Goal: Task Accomplishment & Management: Manage account settings

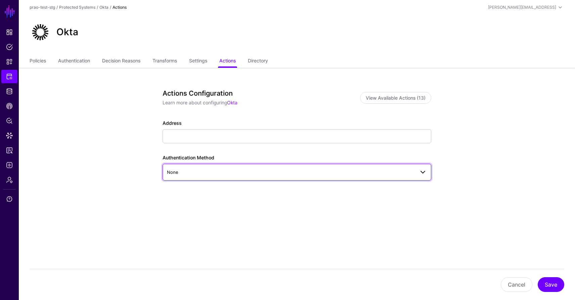
click at [202, 174] on span "None" at bounding box center [291, 172] width 248 height 7
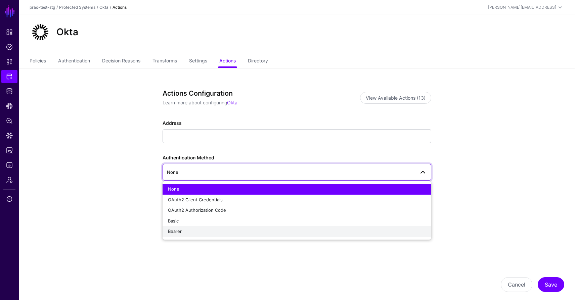
click at [186, 231] on div "Bearer" at bounding box center [297, 231] width 258 height 7
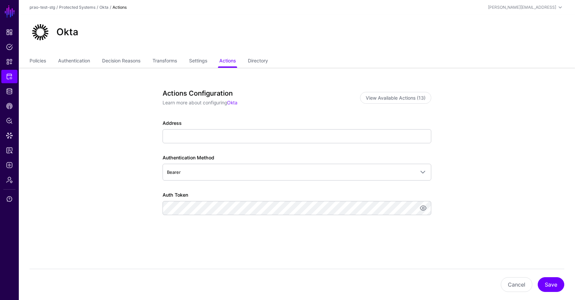
click at [174, 238] on div "Actions Configuration Learn more about configuring Okta View Available Actions …" at bounding box center [297, 169] width 269 height 161
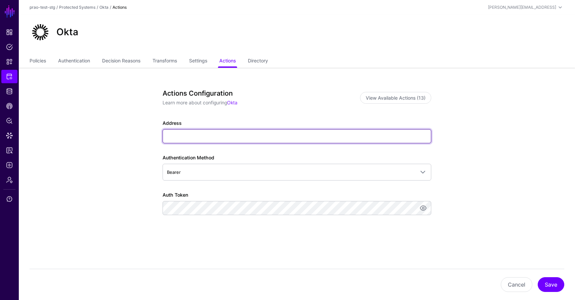
click at [180, 136] on input "Address" at bounding box center [297, 136] width 269 height 14
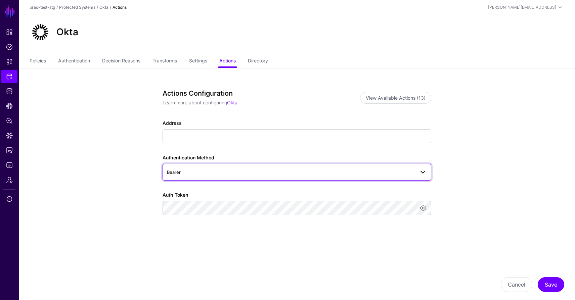
click at [422, 176] on span at bounding box center [423, 172] width 8 height 8
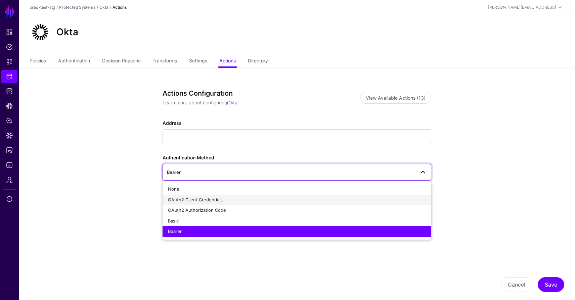
click at [351, 199] on div "OAuth2 Client Credentials" at bounding box center [297, 200] width 258 height 7
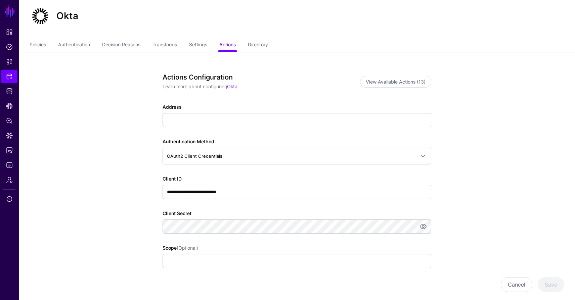
scroll to position [17, 0]
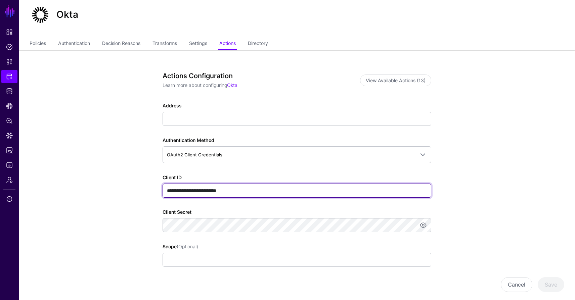
click at [231, 191] on input "**********" at bounding box center [297, 191] width 269 height 14
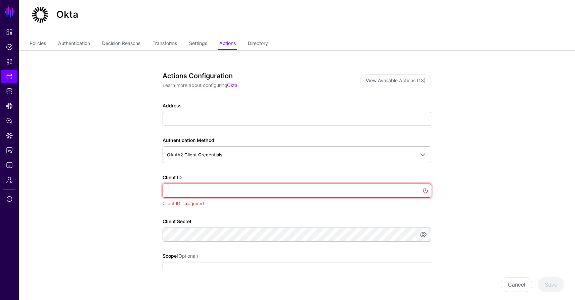
paste input "**********"
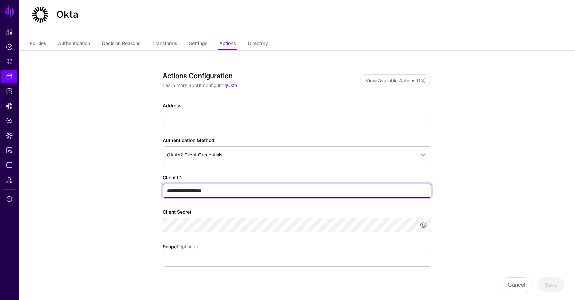
type input "**********"
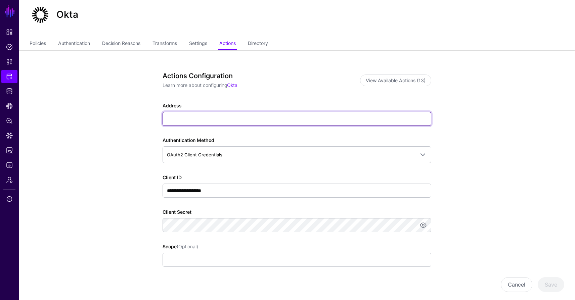
click at [178, 119] on input "Address" at bounding box center [297, 119] width 269 height 14
paste input "**********"
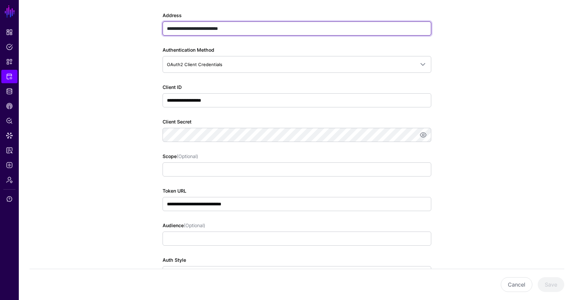
scroll to position [109, 0]
type input "**********"
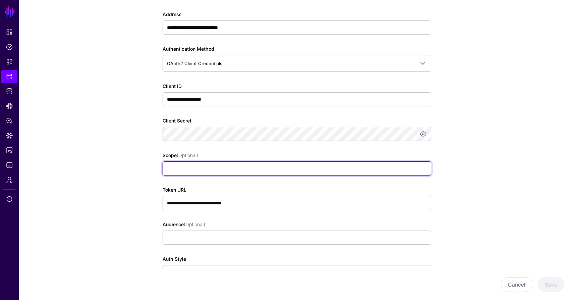
click at [193, 169] on input "Scope (Optional)" at bounding box center [297, 169] width 269 height 14
paste input "**********"
type input "**********"
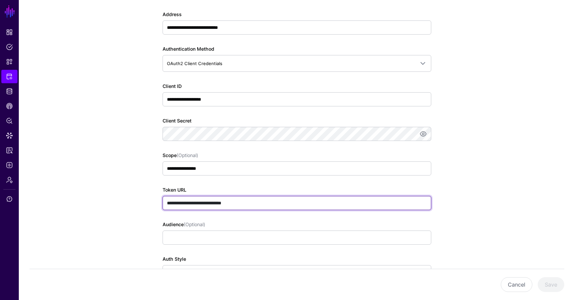
click at [258, 202] on input "**********" at bounding box center [297, 203] width 269 height 14
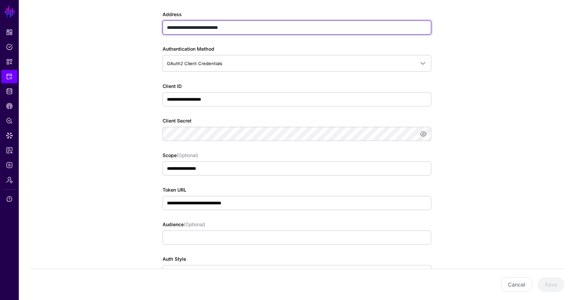
click at [244, 28] on input "**********" at bounding box center [297, 27] width 269 height 14
drag, startPoint x: 244, startPoint y: 28, endPoint x: 227, endPoint y: 21, distance: 18.0
click at [227, 21] on input "**********" at bounding box center [297, 27] width 269 height 14
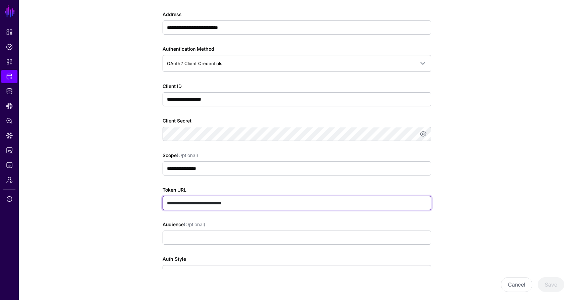
paste input "text"
paste input "**********"
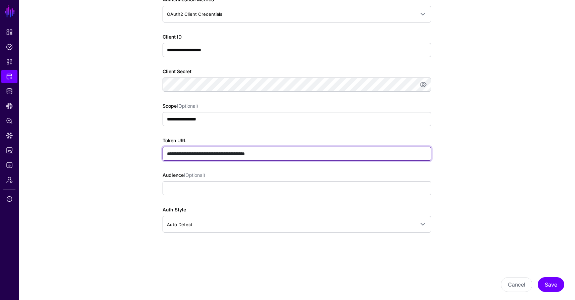
scroll to position [169, 0]
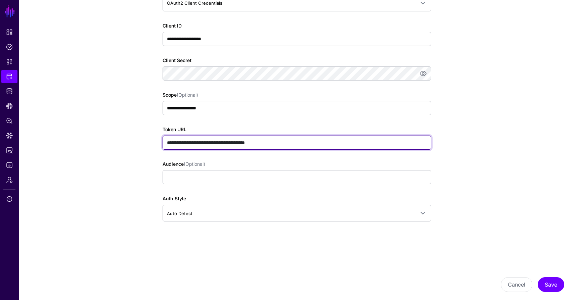
type input "**********"
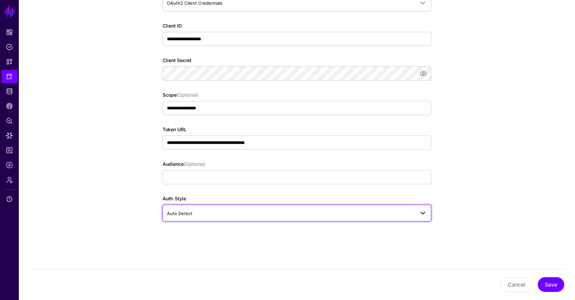
click at [296, 215] on span "Auto Detect" at bounding box center [291, 213] width 248 height 7
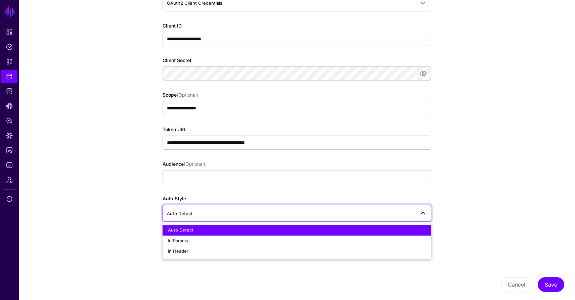
click at [334, 192] on div "**********" at bounding box center [297, 95] width 269 height 290
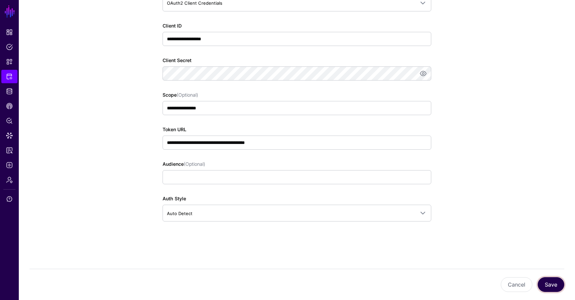
click at [558, 283] on button "Save" at bounding box center [551, 284] width 27 height 15
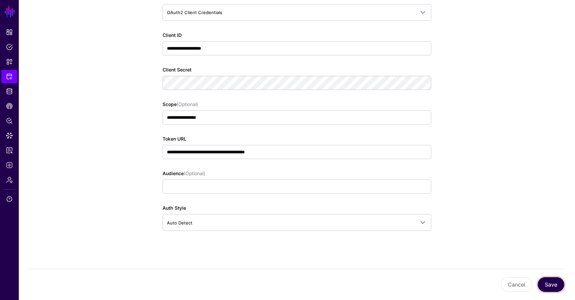
scroll to position [177, 0]
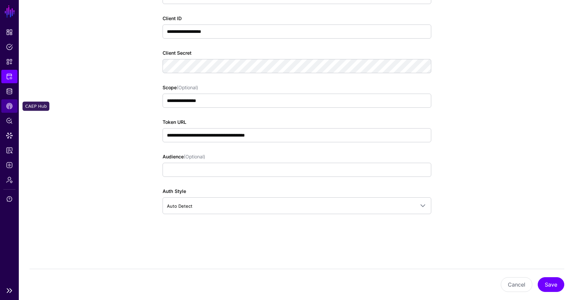
click at [9, 107] on span "CAEP Hub" at bounding box center [9, 106] width 7 height 7
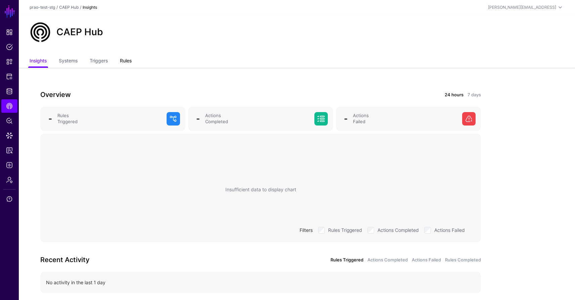
click at [124, 60] on link "Rules" at bounding box center [126, 61] width 12 height 13
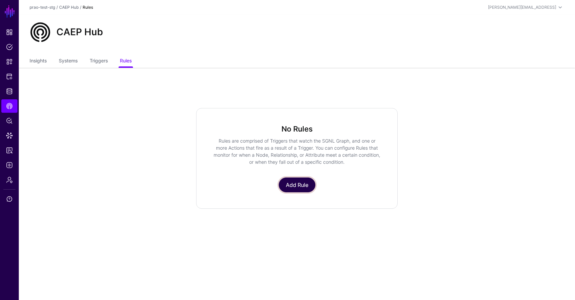
click at [304, 182] on link "Add Rule" at bounding box center [297, 185] width 37 height 15
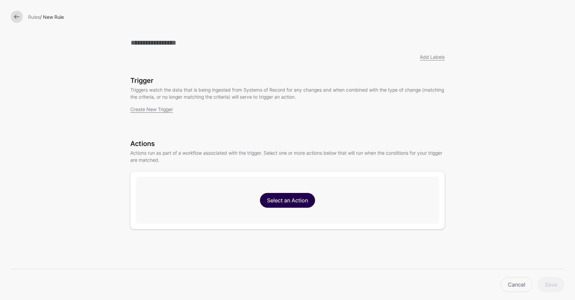
click at [299, 198] on link "Select an Action" at bounding box center [287, 200] width 55 height 15
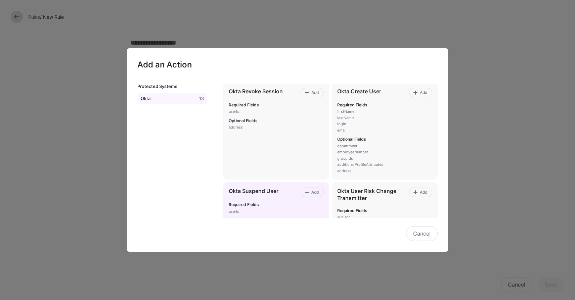
scroll to position [107, 0]
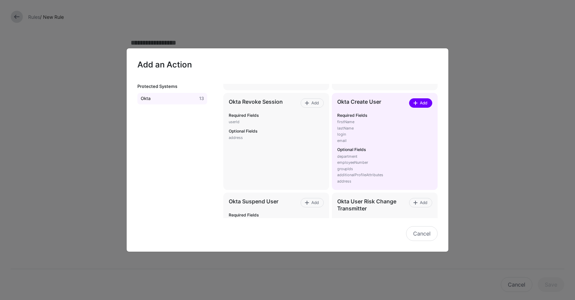
click at [415, 103] on span at bounding box center [415, 102] width 5 height 5
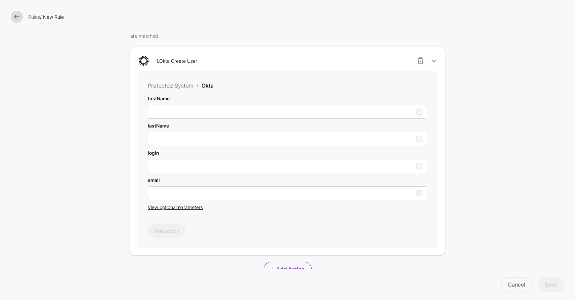
scroll to position [92, 0]
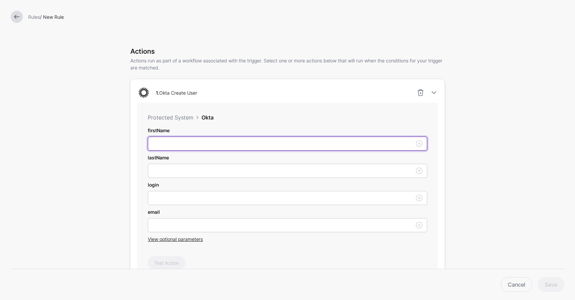
click at [280, 142] on input "firstName" at bounding box center [287, 144] width 279 height 14
type input "*"
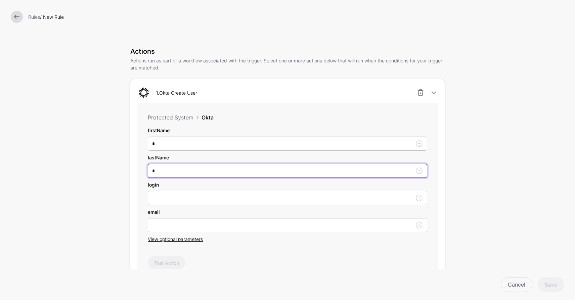
type input "*"
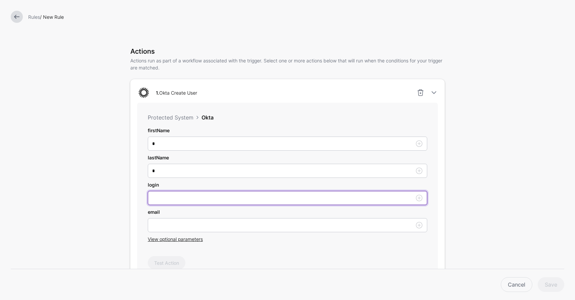
click at [232, 199] on input "firstName" at bounding box center [287, 198] width 279 height 14
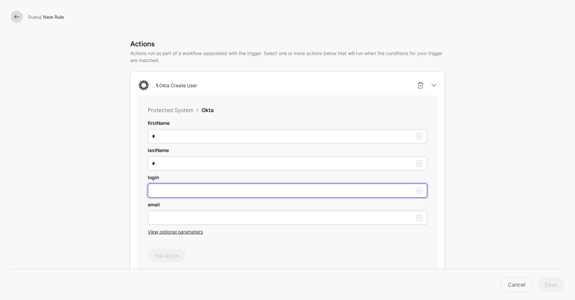
scroll to position [88, 0]
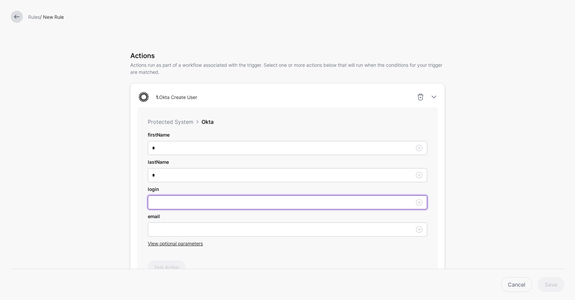
paste input "**********"
type input "**********"
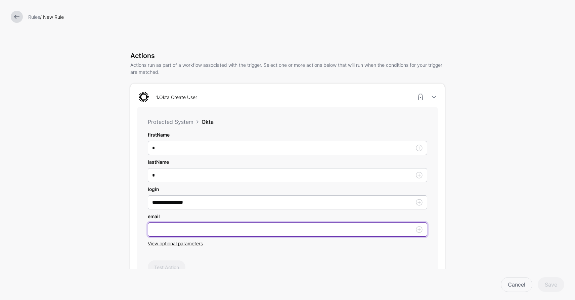
click at [170, 231] on input "firstName" at bounding box center [287, 230] width 279 height 14
paste input "**********"
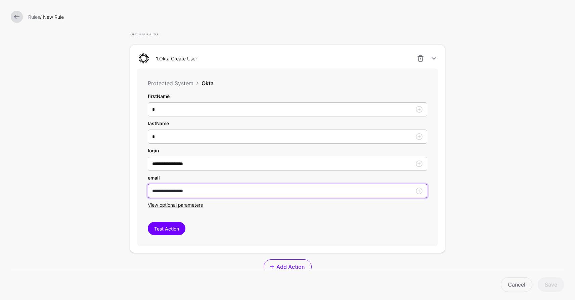
scroll to position [145, 0]
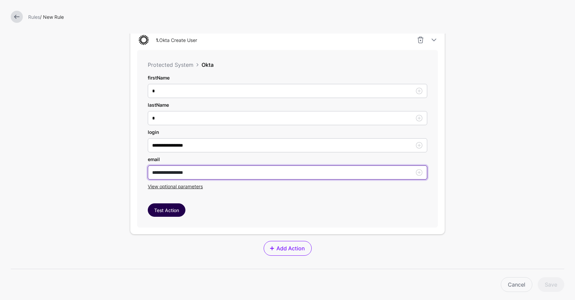
type input "**********"
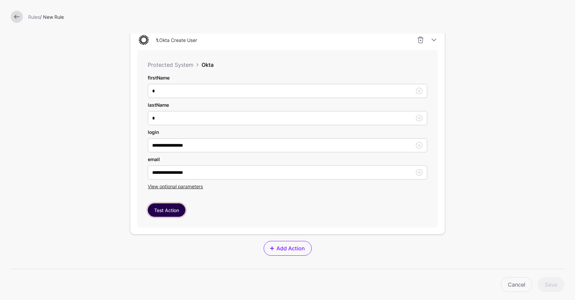
click at [168, 213] on button "Test Action" at bounding box center [167, 210] width 38 height 13
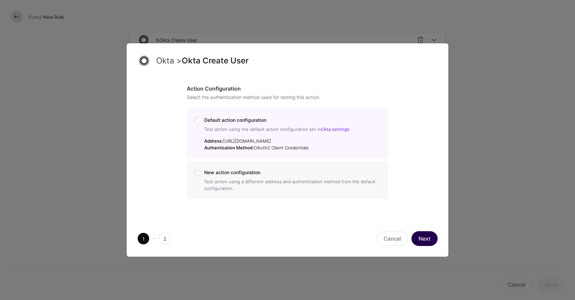
click at [424, 244] on button "Next" at bounding box center [424, 238] width 26 height 15
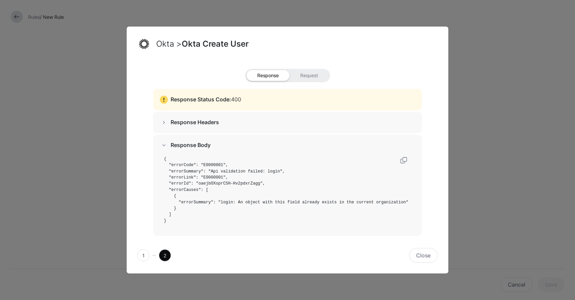
click at [164, 123] on span at bounding box center [164, 123] width 8 height 8
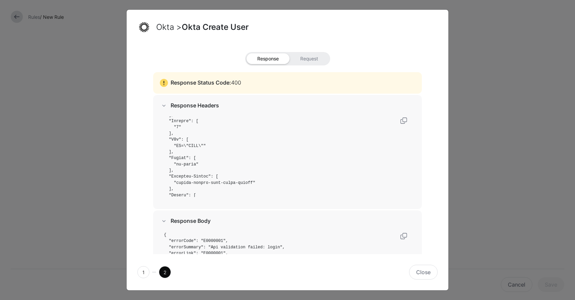
scroll to position [59, 0]
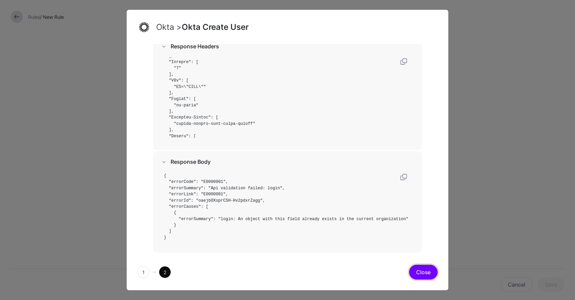
click at [428, 277] on button "Close" at bounding box center [423, 272] width 29 height 15
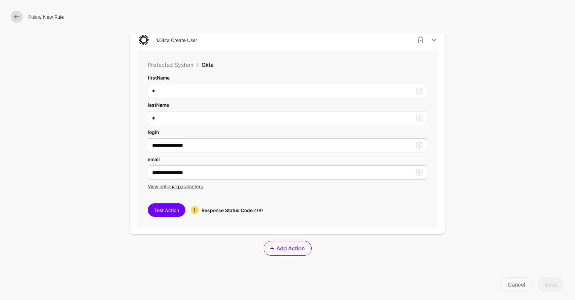
click at [213, 210] on strong "Response Status Code:" at bounding box center [228, 211] width 52 height 6
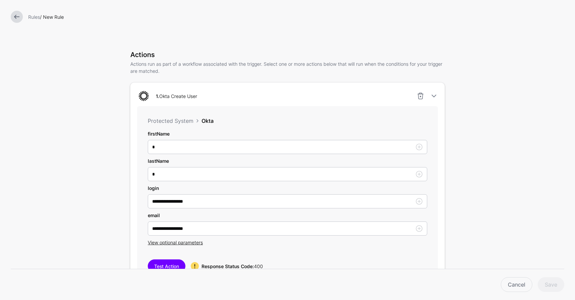
scroll to position [86, 0]
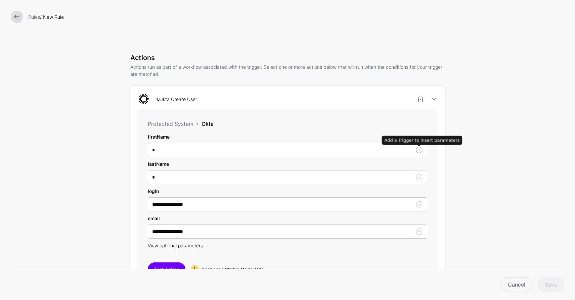
click at [419, 150] on link at bounding box center [419, 150] width 8 height 8
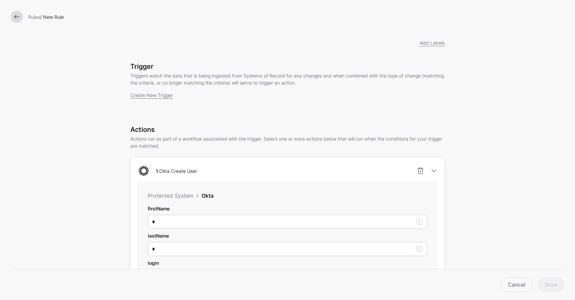
scroll to position [0, 0]
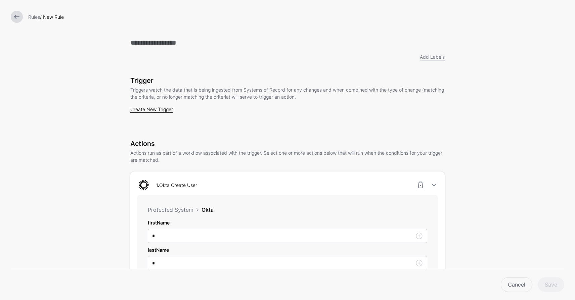
click at [162, 109] on link "Create New Trigger" at bounding box center [151, 109] width 43 height 6
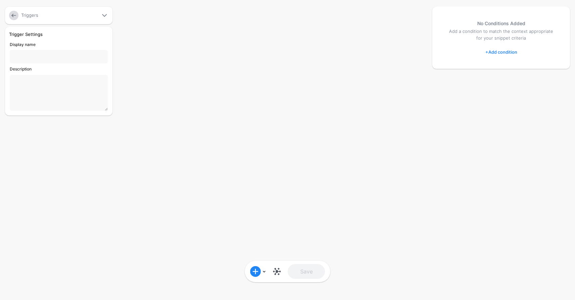
click at [15, 15] on link at bounding box center [13, 15] width 9 height 9
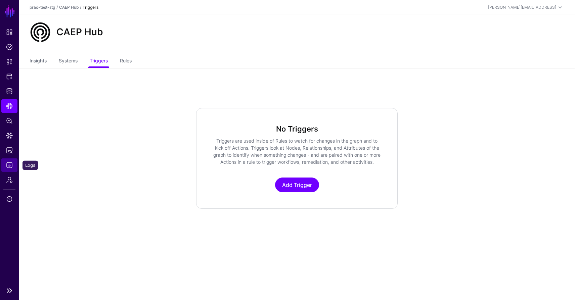
click at [8, 163] on span "Logs" at bounding box center [9, 165] width 7 height 7
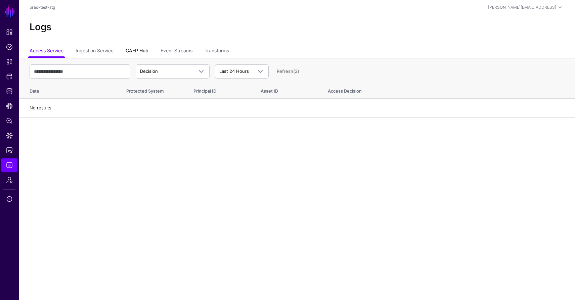
click at [144, 47] on link "CAEP Hub" at bounding box center [137, 51] width 23 height 13
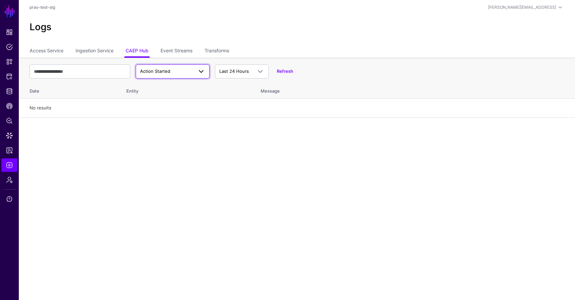
click at [202, 73] on span at bounding box center [201, 72] width 8 height 8
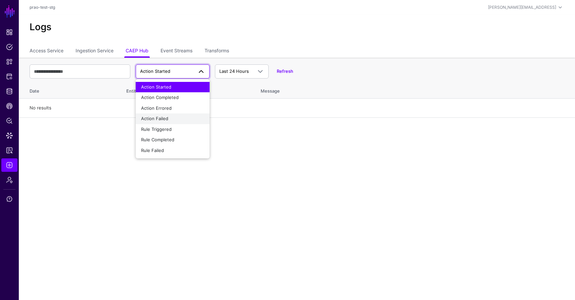
click at [181, 117] on div "Action Failed" at bounding box center [172, 119] width 63 height 7
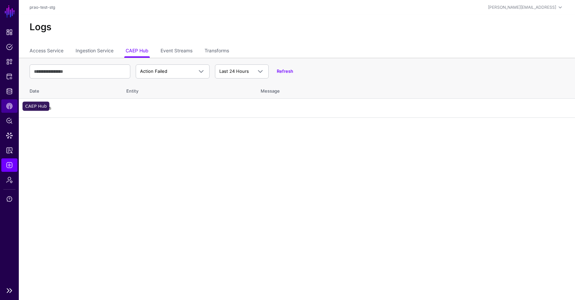
click at [12, 103] on span "CAEP Hub" at bounding box center [9, 106] width 7 height 7
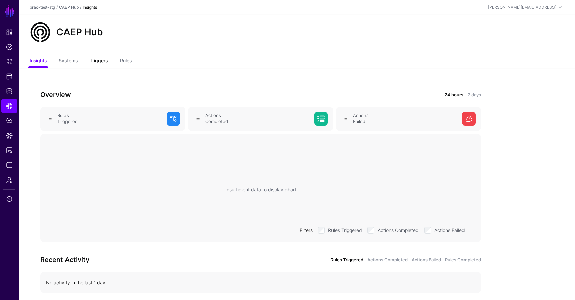
click at [103, 63] on link "Triggers" at bounding box center [99, 61] width 18 height 13
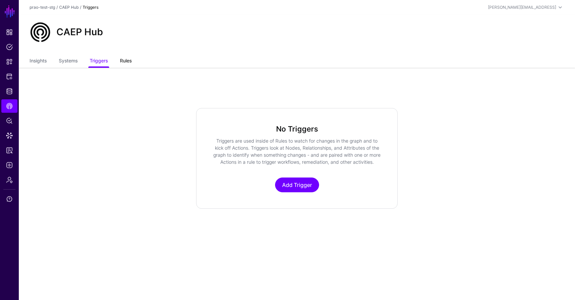
click at [128, 62] on link "Rules" at bounding box center [126, 61] width 12 height 13
click at [98, 61] on link "Triggers" at bounding box center [99, 61] width 18 height 13
click at [287, 185] on link "Add Trigger" at bounding box center [297, 185] width 44 height 15
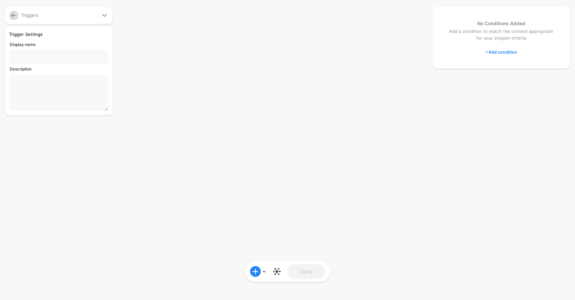
click at [103, 16] on span at bounding box center [104, 15] width 8 height 8
click at [500, 50] on link "+ Add condition" at bounding box center [501, 52] width 32 height 11
click at [506, 78] on div "Graph Condition" at bounding box center [528, 80] width 52 height 6
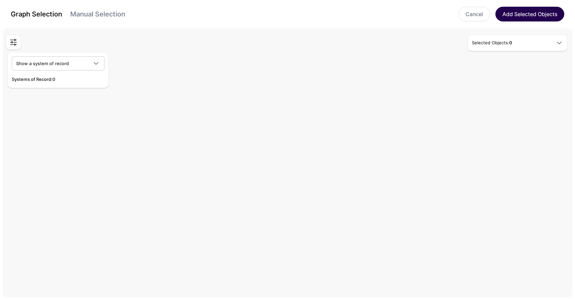
click at [516, 17] on button "Add Selected Objects" at bounding box center [529, 14] width 69 height 15
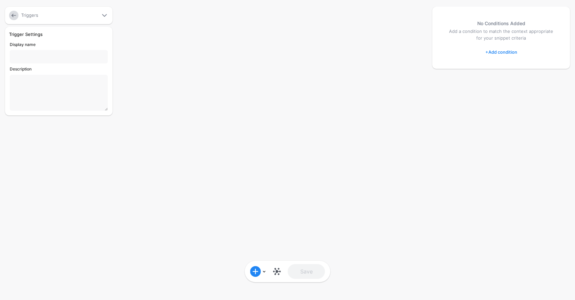
click at [499, 51] on link "+ Add condition" at bounding box center [501, 52] width 32 height 11
click at [522, 106] on div "Add Condition Group" at bounding box center [517, 106] width 57 height 7
click at [516, 66] on div "Add Condition" at bounding box center [517, 66] width 57 height 7
click at [513, 79] on div "Graph Condition" at bounding box center [528, 80] width 52 height 6
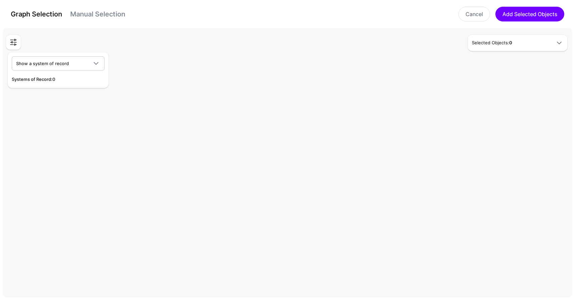
click at [511, 47] on div "Selected Objects: 0" at bounding box center [517, 43] width 97 height 8
click at [529, 46] on div "Selected Objects: 0" at bounding box center [517, 43] width 97 height 8
click at [96, 61] on span at bounding box center [96, 63] width 8 height 8
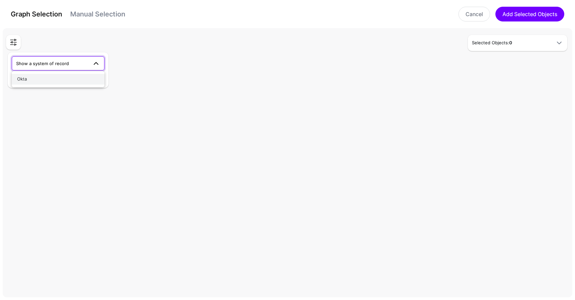
click at [69, 78] on div "Okta" at bounding box center [58, 79] width 82 height 7
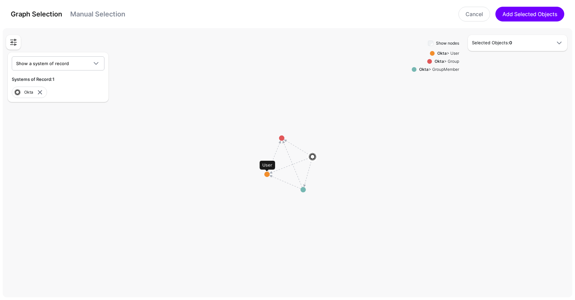
click at [268, 175] on circle at bounding box center [266, 174] width 5 height 5
click at [262, 177] on circle at bounding box center [262, 176] width 5 height 5
click at [516, 48] on div "Show nodes Okta > User Okta > Group Okta > GroupMember Selected Objects: 0" at bounding box center [517, 43] width 99 height 16
click at [560, 45] on span at bounding box center [559, 43] width 8 height 8
click at [559, 42] on span at bounding box center [559, 43] width 8 height 8
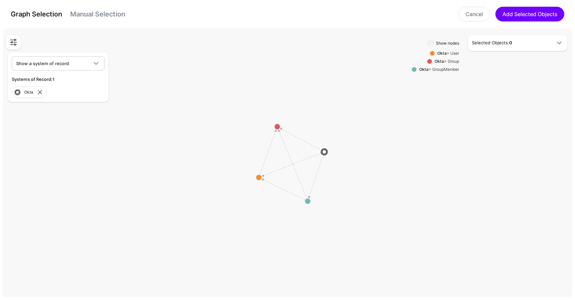
click at [440, 53] on strong "Okta" at bounding box center [441, 53] width 9 height 5
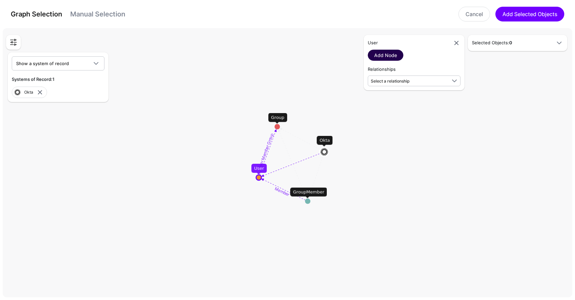
click at [394, 52] on link "Add Node" at bounding box center [386, 55] width 36 height 11
click at [519, 74] on div "User" at bounding box center [518, 70] width 86 height 13
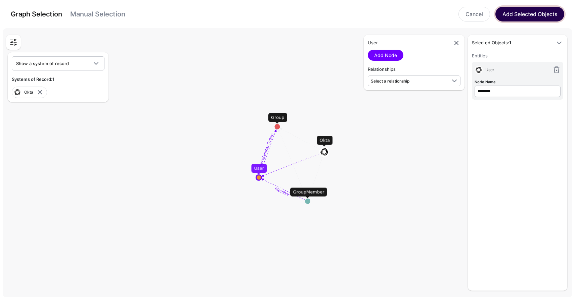
click at [519, 19] on button "Add Selected Objects" at bounding box center [529, 14] width 69 height 15
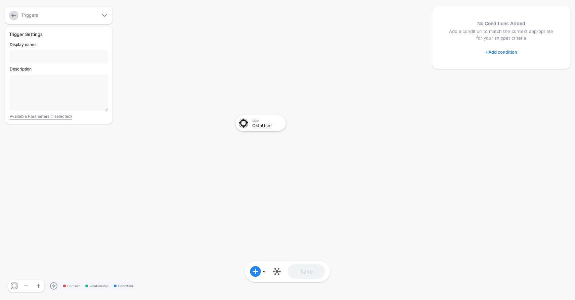
click at [509, 50] on link "+ Add condition" at bounding box center [501, 52] width 32 height 11
click at [513, 77] on div "Graph Condition" at bounding box center [528, 80] width 52 height 6
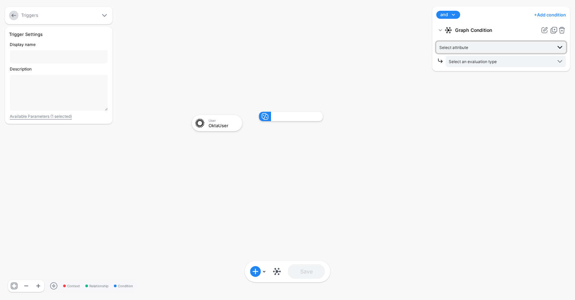
click at [506, 46] on span "Select attribute" at bounding box center [495, 47] width 113 height 7
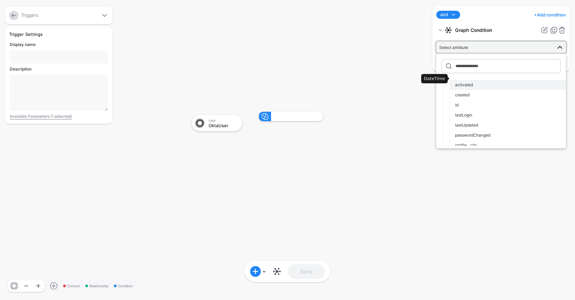
scroll to position [15, 0]
click at [488, 98] on div "activated" at bounding box center [507, 95] width 105 height 6
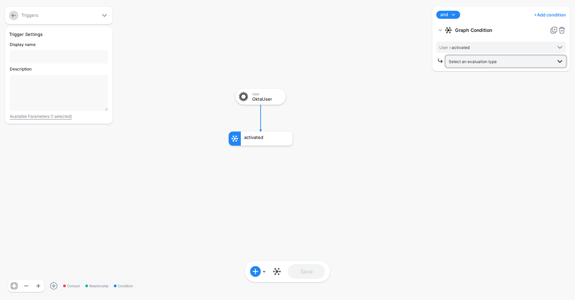
click at [492, 62] on span "Select an evaluation type" at bounding box center [473, 61] width 48 height 5
click at [492, 87] on span "Evaluate against entities and attributes in the graph that you select" at bounding box center [505, 86] width 109 height 11
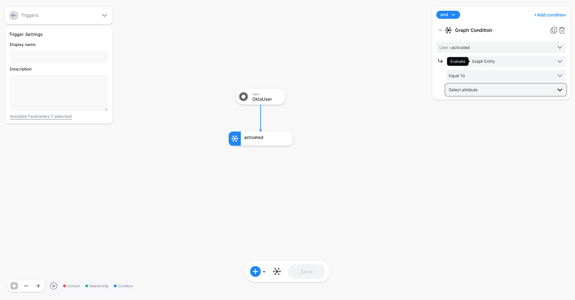
click at [487, 91] on span "Select attribute" at bounding box center [500, 89] width 103 height 7
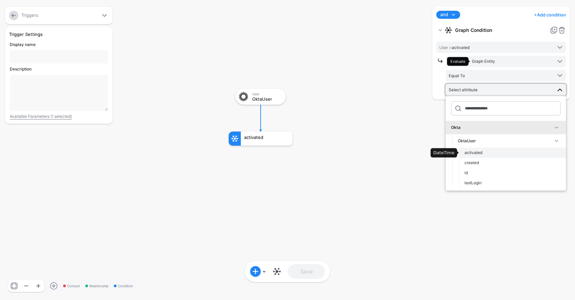
click at [492, 151] on div "activated" at bounding box center [512, 153] width 96 height 6
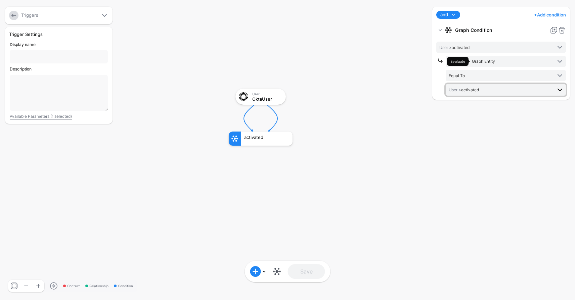
click at [490, 92] on span "User > activated" at bounding box center [500, 89] width 103 height 7
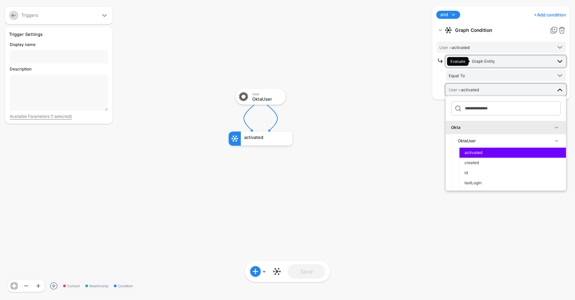
click at [509, 63] on span "Evaluate Graph Entity" at bounding box center [499, 61] width 105 height 9
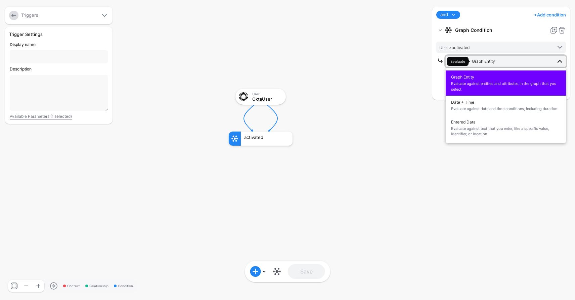
click at [508, 81] on span "Evaluate against entities and attributes in the graph that you select" at bounding box center [505, 86] width 109 height 11
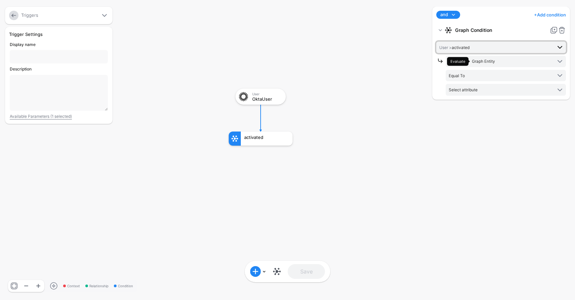
click at [501, 49] on span "User > activated" at bounding box center [495, 47] width 113 height 7
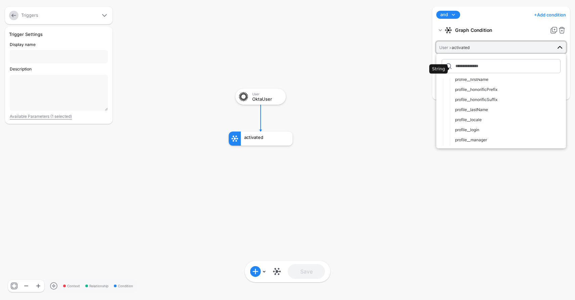
scroll to position [173, 0]
click at [493, 110] on div "profile__lastName" at bounding box center [507, 109] width 105 height 6
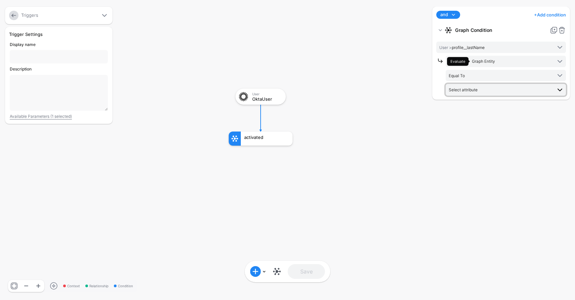
click at [485, 89] on span "Select attribute" at bounding box center [500, 89] width 103 height 7
click at [406, 120] on rect at bounding box center [221, 82] width 57497 height 30025
click at [487, 61] on span "Graph Entity" at bounding box center [483, 61] width 23 height 5
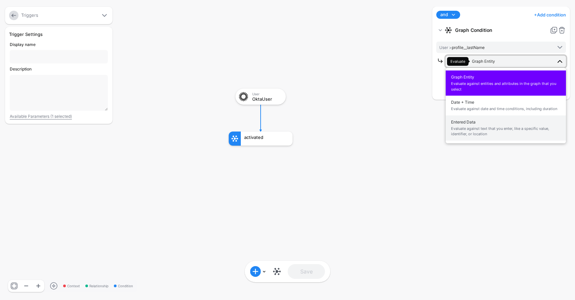
click at [484, 127] on span "Evaluate against text that you enter, like a specific value, identifier, or loc…" at bounding box center [505, 131] width 109 height 11
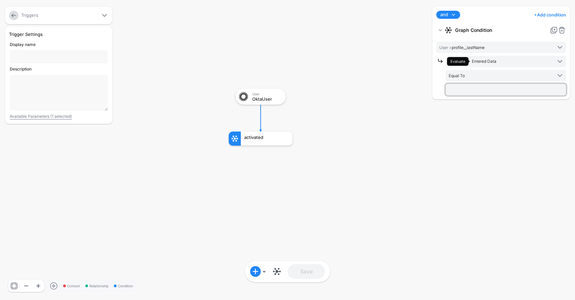
click at [477, 90] on input "text" at bounding box center [506, 89] width 120 height 11
type input "***"
click at [432, 186] on div "and and not or + Add condition Add Condition Graph Condition Time Condition Add…" at bounding box center [501, 150] width 141 height 287
click at [39, 56] on input "Display name" at bounding box center [59, 56] width 98 height 13
type input "**********"
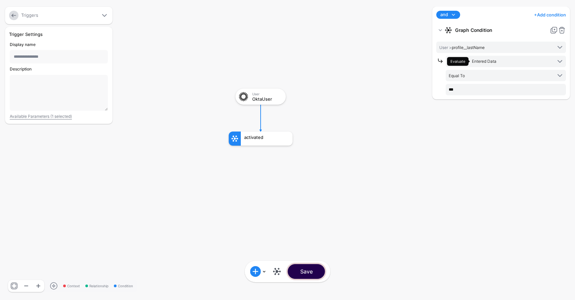
click at [311, 273] on button "Save" at bounding box center [306, 271] width 37 height 15
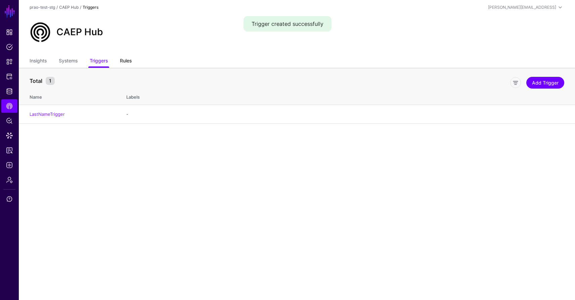
click at [129, 60] on link "Rules" at bounding box center [126, 61] width 12 height 13
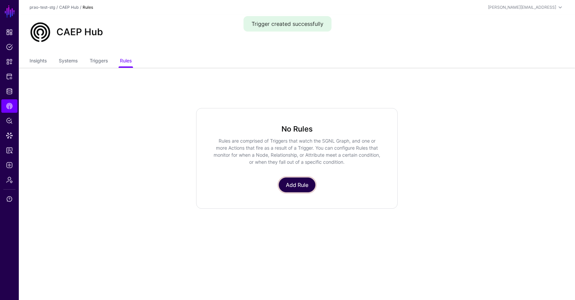
click at [294, 186] on link "Add Rule" at bounding box center [297, 185] width 37 height 15
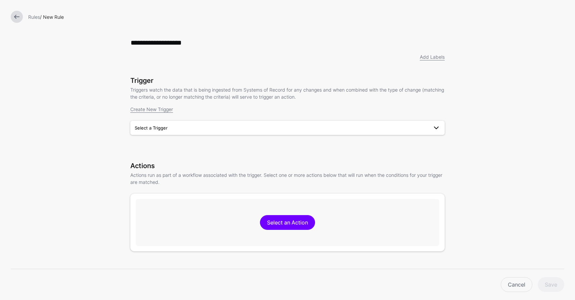
type input "**********"
click at [245, 133] on link "Select a Trigger" at bounding box center [287, 128] width 314 height 14
click at [237, 147] on div "LastNameTrigger" at bounding box center [288, 143] width 304 height 7
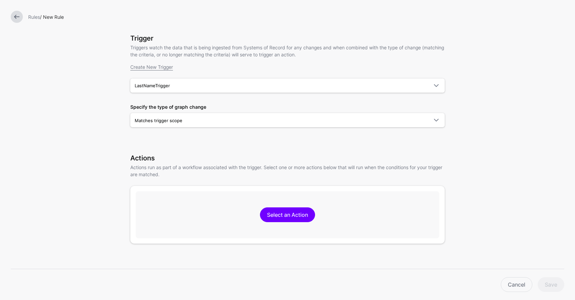
scroll to position [124, 0]
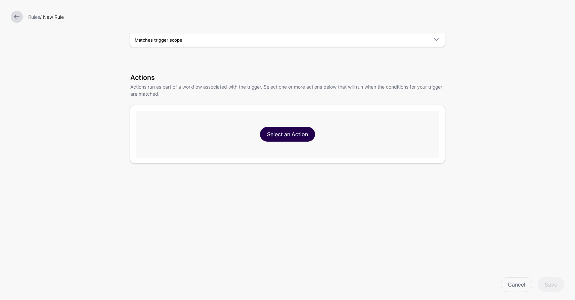
click at [288, 135] on link "Select an Action" at bounding box center [287, 134] width 55 height 15
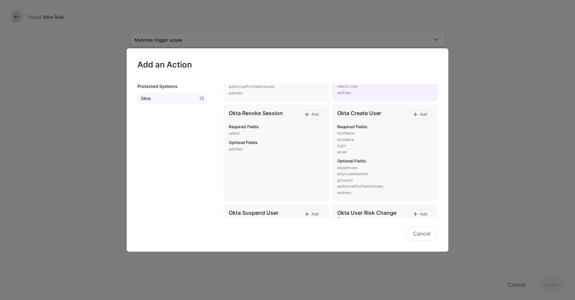
scroll to position [108, 0]
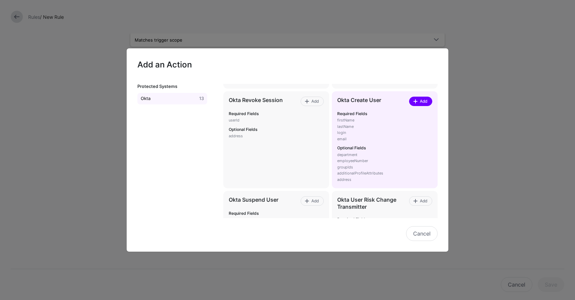
click at [417, 103] on span at bounding box center [415, 101] width 5 height 5
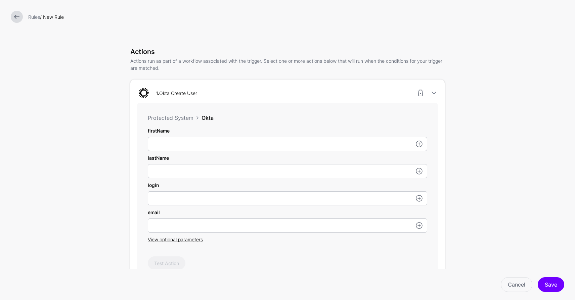
scroll to position [162, 0]
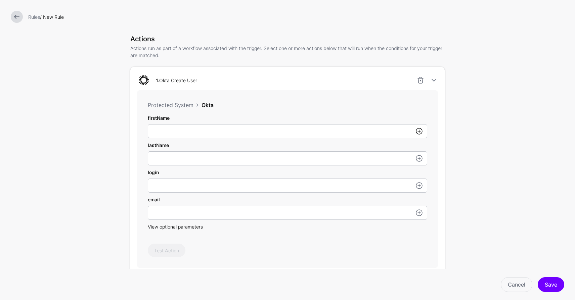
click at [420, 134] on link at bounding box center [419, 131] width 8 height 8
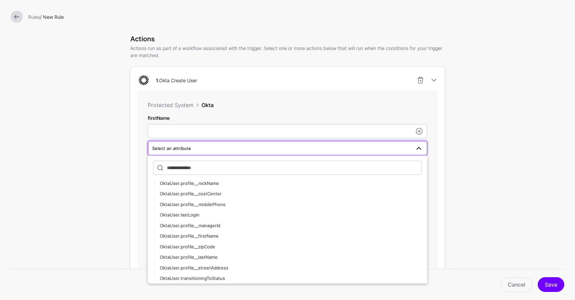
scroll to position [157, 0]
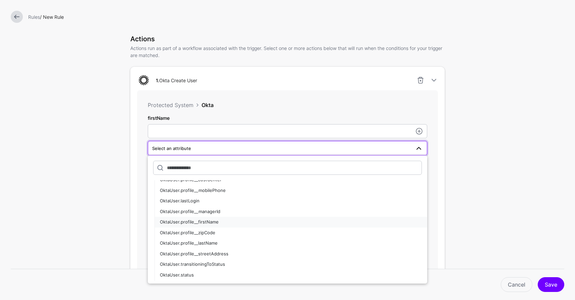
click at [256, 226] on div "OktaUser.profile__firstName" at bounding box center [291, 222] width 262 height 7
type input "**********"
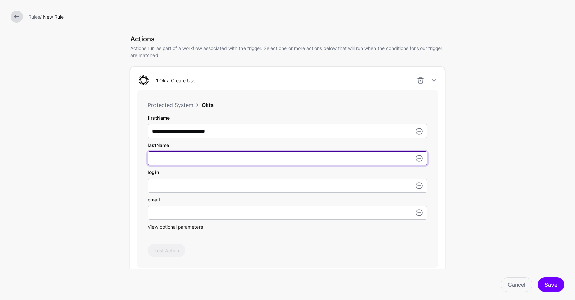
click at [248, 138] on input "firstName" at bounding box center [287, 131] width 279 height 14
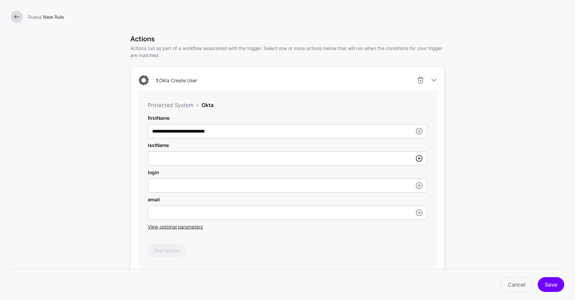
click at [421, 160] on link at bounding box center [419, 158] width 8 height 8
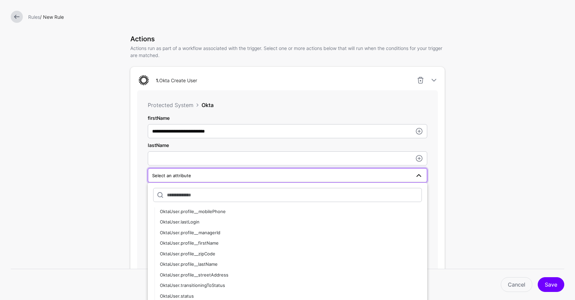
scroll to position [163, 0]
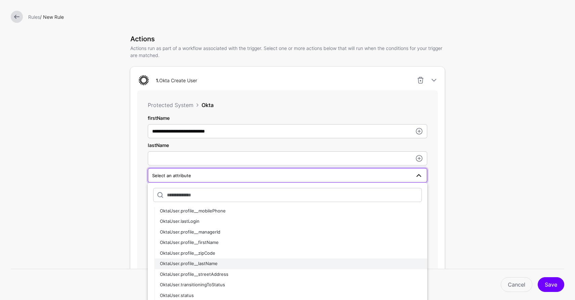
click at [259, 263] on div "OktaUser.profile__lastName" at bounding box center [291, 264] width 262 height 7
type input "**********"
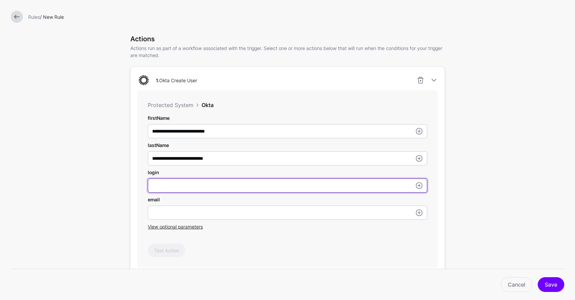
click at [408, 138] on input "firstName" at bounding box center [287, 131] width 279 height 14
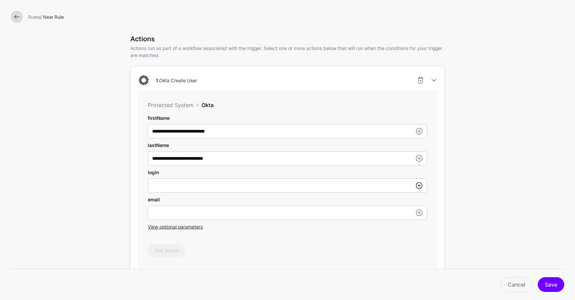
click at [422, 186] on link at bounding box center [419, 186] width 8 height 8
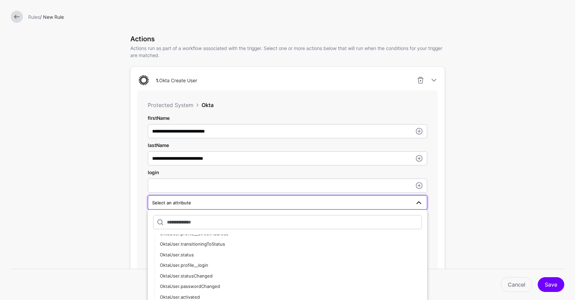
scroll to position [234, 0]
click at [260, 265] on div "OktaUser.profile__login" at bounding box center [291, 262] width 262 height 7
type input "**********"
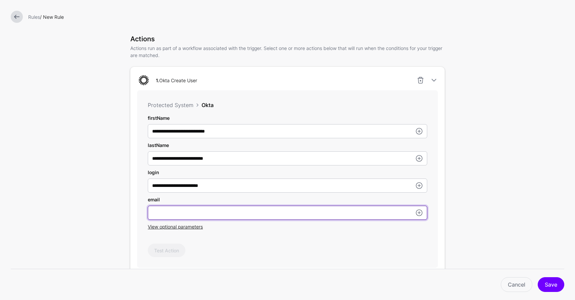
click at [262, 138] on input "firstName" at bounding box center [287, 131] width 279 height 14
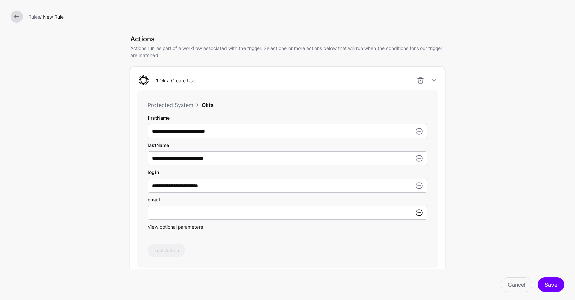
click at [417, 214] on link at bounding box center [419, 213] width 8 height 8
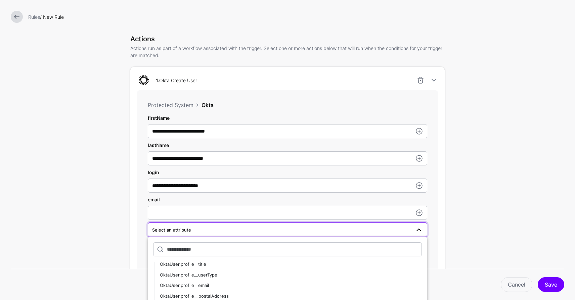
scroll to position [303, 0]
click at [276, 286] on div "OktaUser.profile__email" at bounding box center [291, 284] width 262 height 7
type input "**********"
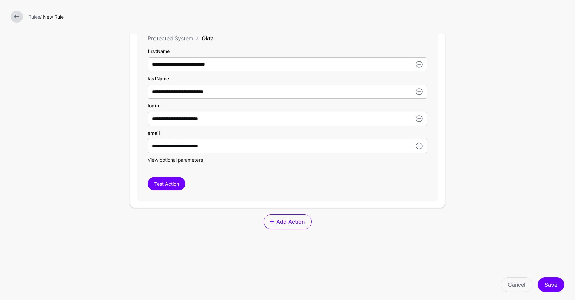
scroll to position [229, 0]
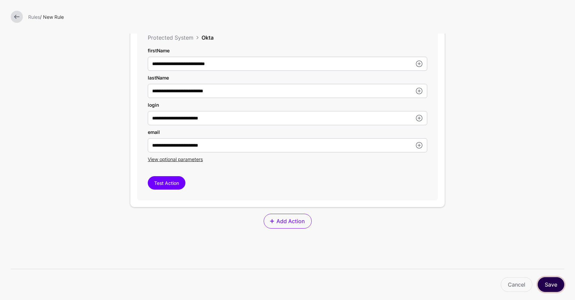
click at [556, 283] on button "Save" at bounding box center [551, 284] width 27 height 15
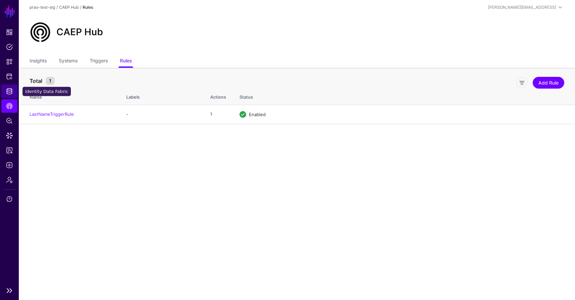
click at [8, 91] on span "Identity Data Fabric" at bounding box center [9, 91] width 7 height 7
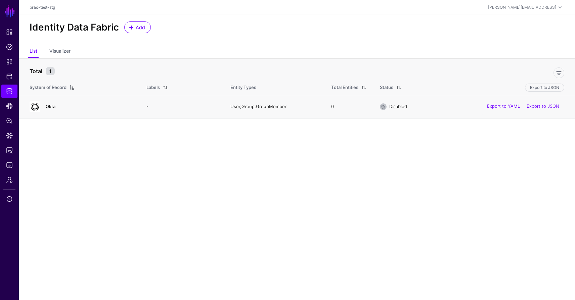
click at [52, 107] on link "Okta" at bounding box center [51, 106] width 10 height 5
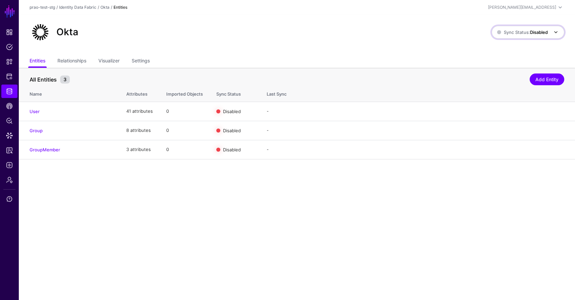
click at [553, 31] on span at bounding box center [556, 32] width 8 height 8
click at [442, 27] on div "Okta" at bounding box center [261, 31] width 468 height 21
click at [492, 111] on link "Enable Sync" at bounding box center [491, 110] width 26 height 5
click at [8, 161] on link "Logs" at bounding box center [9, 165] width 16 height 13
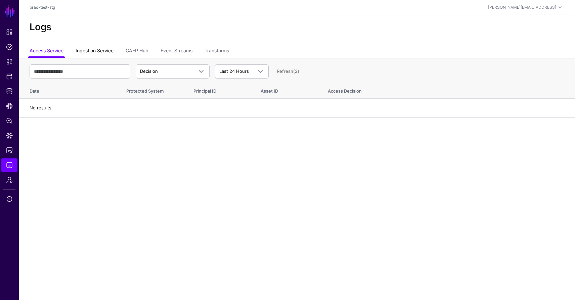
click at [98, 49] on link "Ingestion Service" at bounding box center [95, 51] width 38 height 13
click at [289, 73] on link "Refresh" at bounding box center [285, 71] width 16 height 5
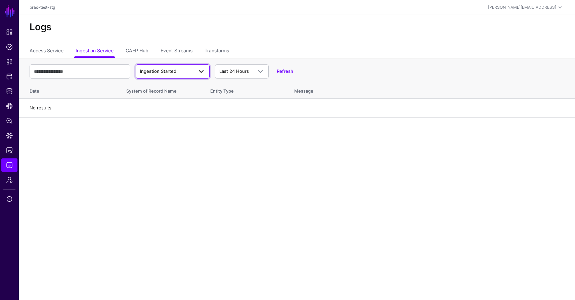
click at [201, 71] on span at bounding box center [201, 72] width 8 height 8
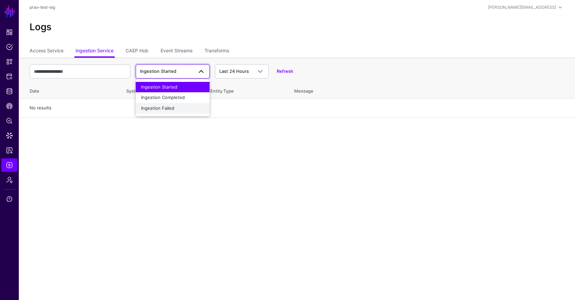
click at [181, 110] on div "Ingestion Failed" at bounding box center [172, 108] width 63 height 7
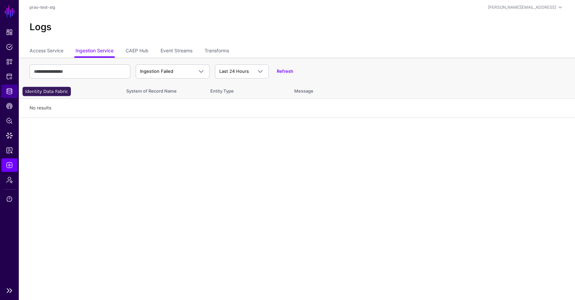
click at [10, 89] on span "Identity Data Fabric" at bounding box center [9, 91] width 7 height 7
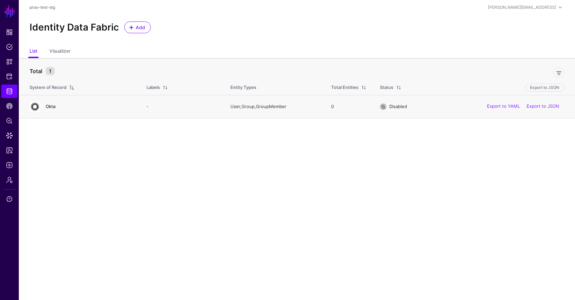
click at [53, 109] on link "Okta" at bounding box center [51, 106] width 10 height 5
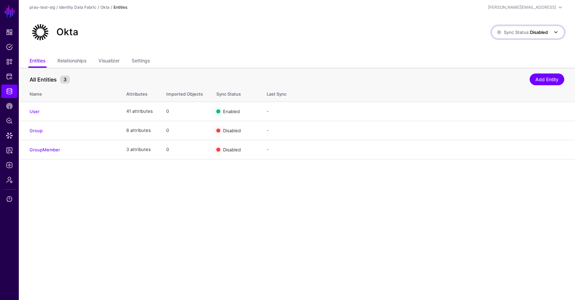
click at [552, 34] on span at bounding box center [556, 32] width 8 height 8
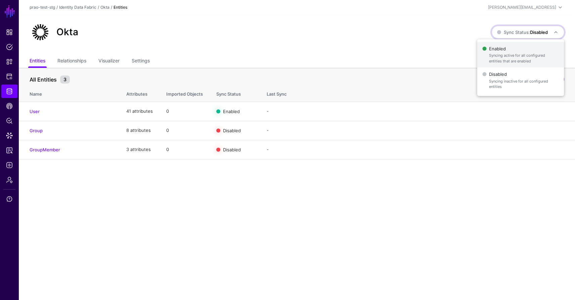
click at [510, 57] on span "Syncing active for all configured entities that are enabled" at bounding box center [524, 58] width 70 height 11
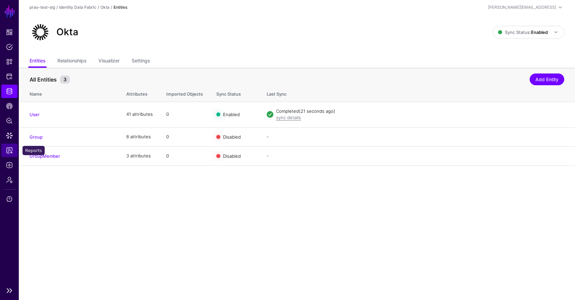
click at [9, 151] on span "Reports" at bounding box center [9, 150] width 7 height 7
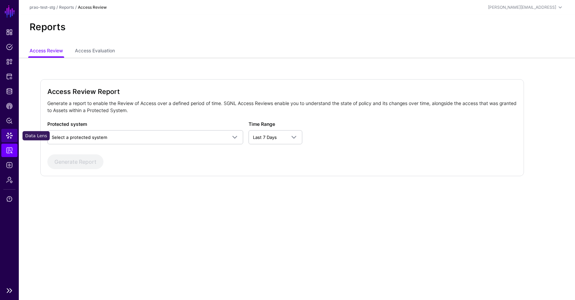
click at [9, 137] on span "Data Lens" at bounding box center [9, 135] width 7 height 7
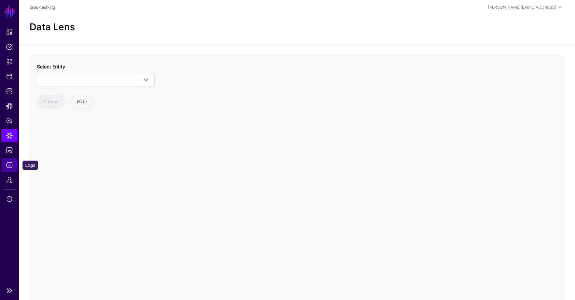
click at [9, 161] on link "Logs" at bounding box center [9, 165] width 16 height 13
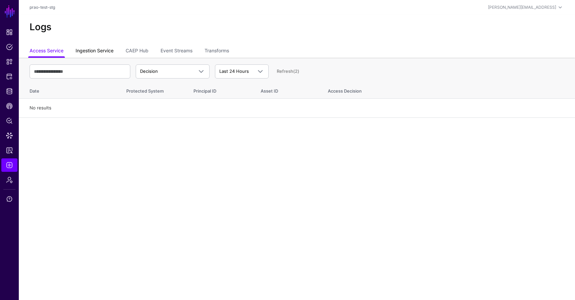
click at [99, 48] on link "Ingestion Service" at bounding box center [95, 51] width 38 height 13
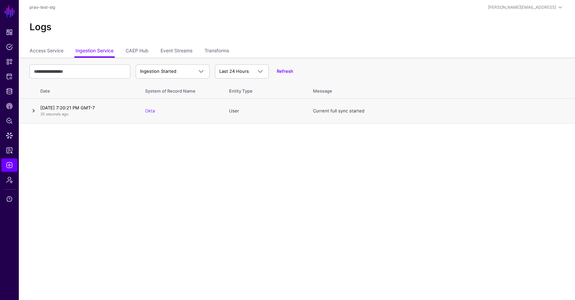
click at [33, 113] on link at bounding box center [34, 111] width 8 height 8
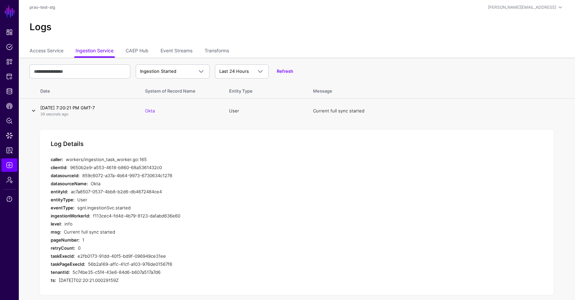
click at [33, 112] on link at bounding box center [34, 111] width 8 height 8
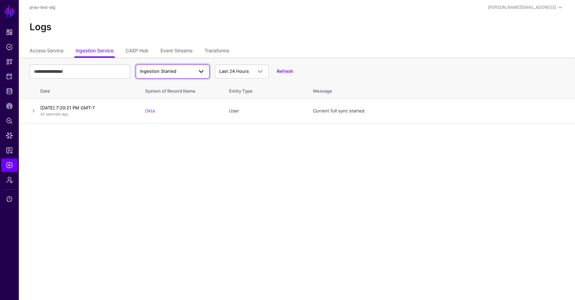
click at [195, 72] on span at bounding box center [199, 72] width 12 height 8
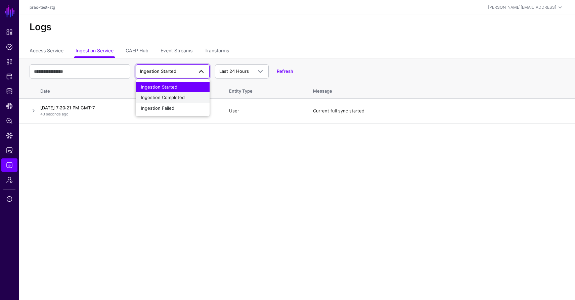
click at [179, 97] on span "Ingestion Completed" at bounding box center [163, 97] width 44 height 5
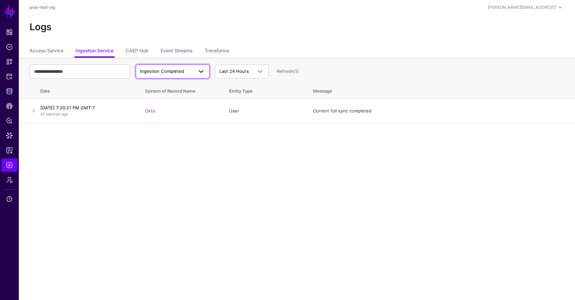
click at [203, 73] on span at bounding box center [201, 72] width 8 height 8
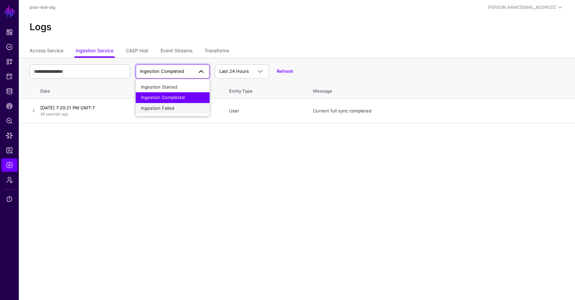
click at [184, 107] on div "Ingestion Failed" at bounding box center [172, 108] width 63 height 7
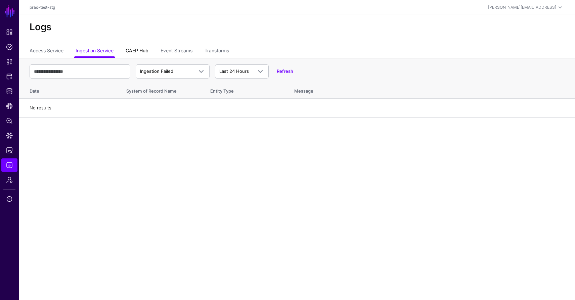
click at [133, 51] on link "CAEP Hub" at bounding box center [137, 51] width 23 height 13
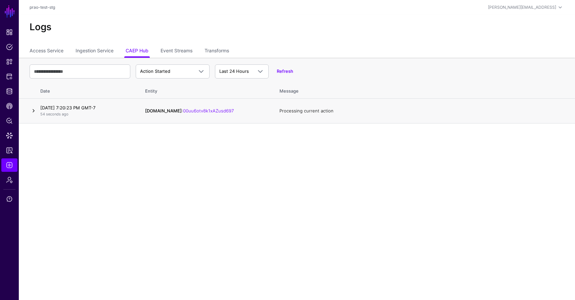
click at [33, 112] on link at bounding box center [34, 111] width 8 height 8
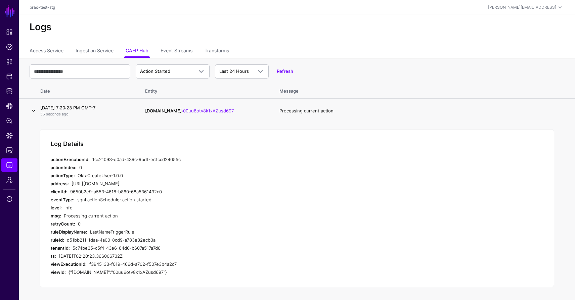
click at [33, 112] on link at bounding box center [34, 111] width 8 height 8
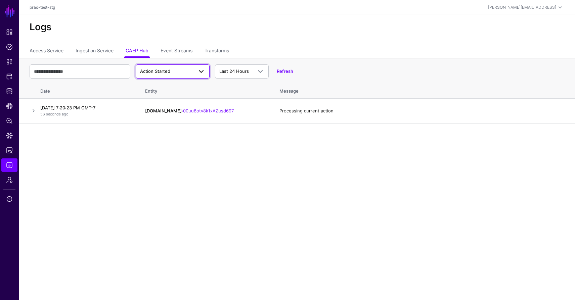
click at [200, 72] on span at bounding box center [201, 72] width 8 height 8
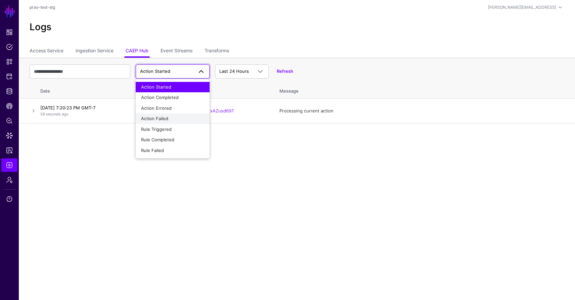
click at [174, 118] on div "Action Failed" at bounding box center [172, 119] width 63 height 7
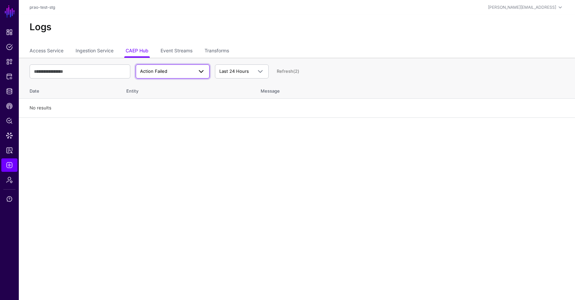
click at [203, 72] on span at bounding box center [201, 72] width 8 height 8
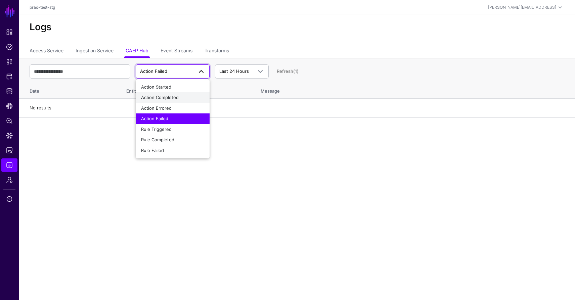
click at [185, 95] on div "Action Completed" at bounding box center [172, 97] width 63 height 7
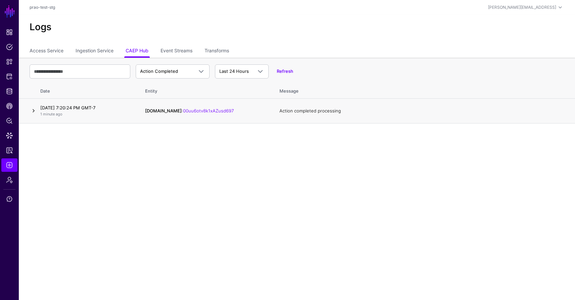
click at [34, 112] on link at bounding box center [34, 111] width 8 height 8
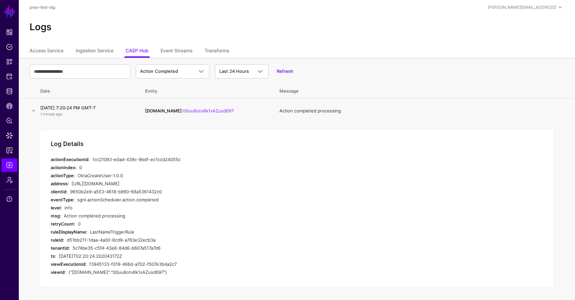
scroll to position [0, 0]
click at [203, 71] on span at bounding box center [201, 71] width 8 height 8
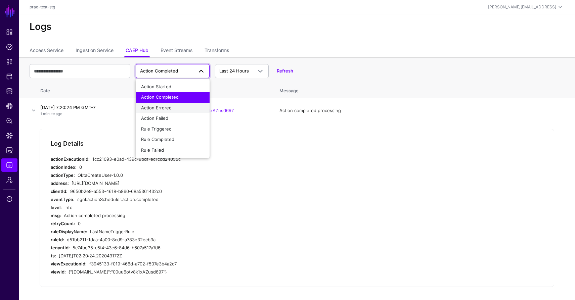
click at [174, 109] on div "Action Errored" at bounding box center [172, 108] width 63 height 7
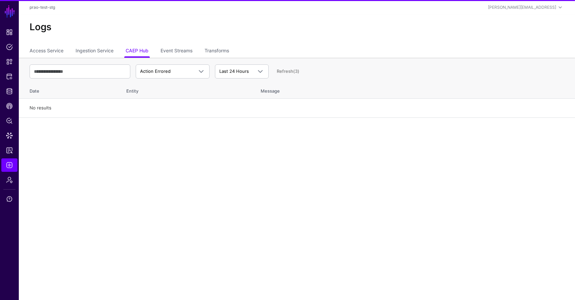
scroll to position [0, 0]
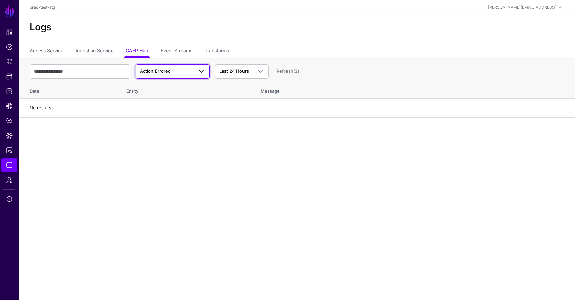
click at [201, 70] on span at bounding box center [201, 72] width 8 height 8
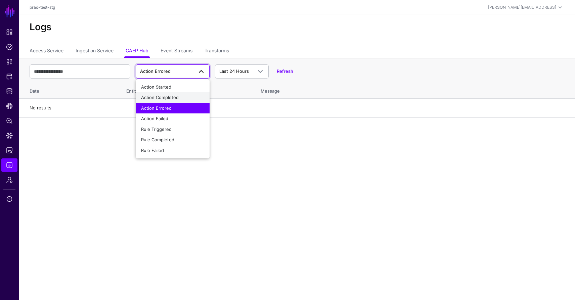
click at [156, 97] on span "Action Completed" at bounding box center [160, 97] width 38 height 5
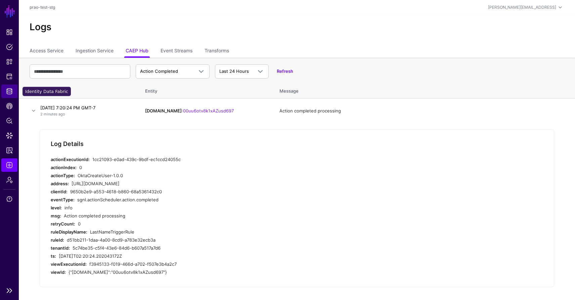
click at [10, 93] on span "Identity Data Fabric" at bounding box center [9, 91] width 7 height 7
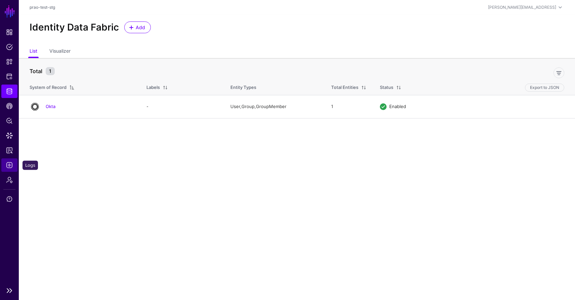
click at [10, 165] on span "Logs" at bounding box center [9, 165] width 7 height 7
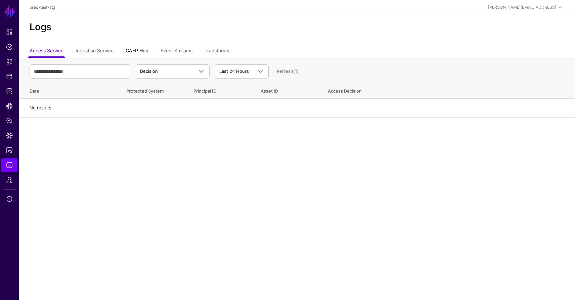
click at [138, 49] on link "CAEP Hub" at bounding box center [137, 51] width 23 height 13
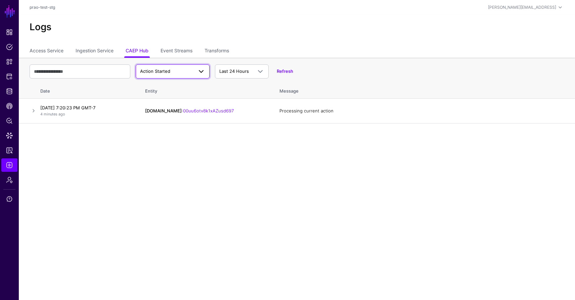
click at [200, 73] on span at bounding box center [201, 72] width 8 height 8
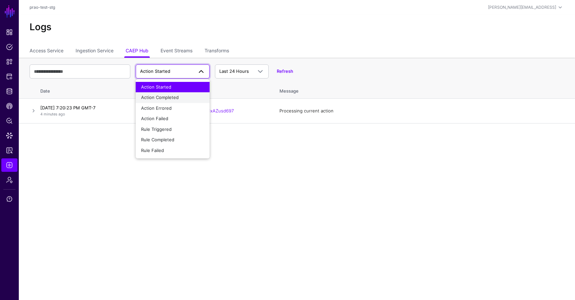
click at [188, 97] on div "Action Completed" at bounding box center [172, 97] width 63 height 7
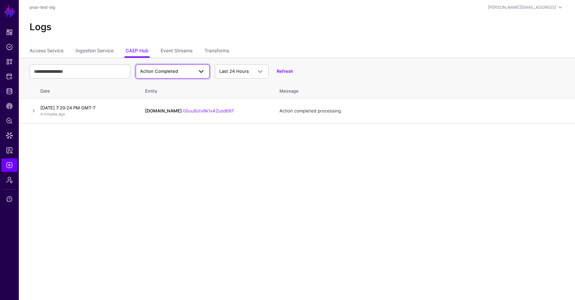
click at [199, 72] on span at bounding box center [201, 72] width 8 height 8
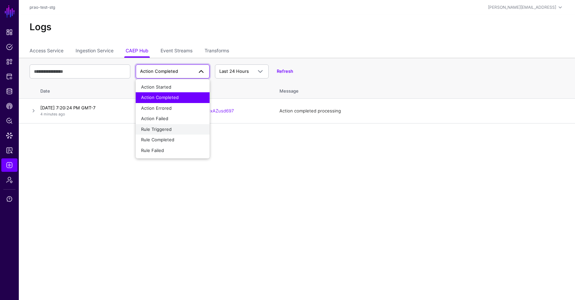
click at [175, 130] on div "Rule Triggered" at bounding box center [172, 129] width 63 height 7
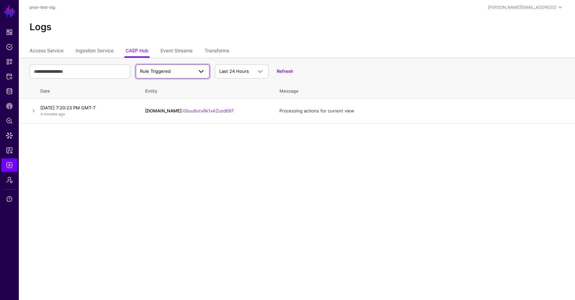
click at [201, 73] on span at bounding box center [201, 72] width 8 height 8
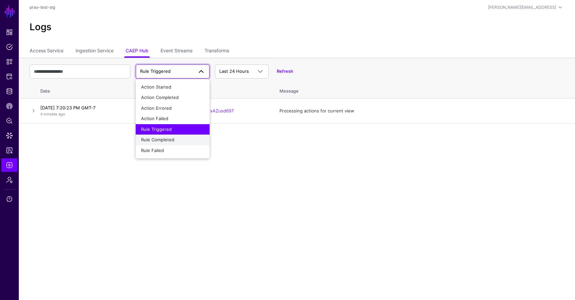
click at [181, 141] on div "Rule Completed" at bounding box center [172, 140] width 63 height 7
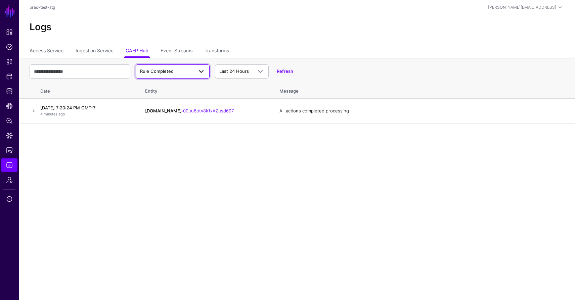
click at [199, 73] on span at bounding box center [201, 72] width 8 height 8
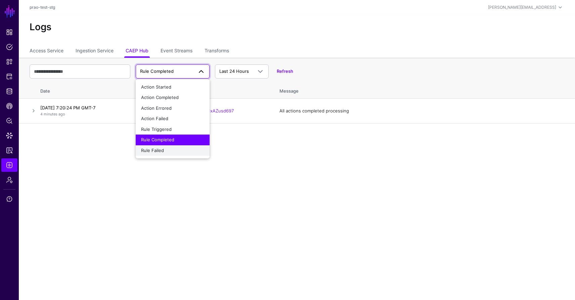
click at [157, 151] on span "Rule Failed" at bounding box center [152, 150] width 23 height 5
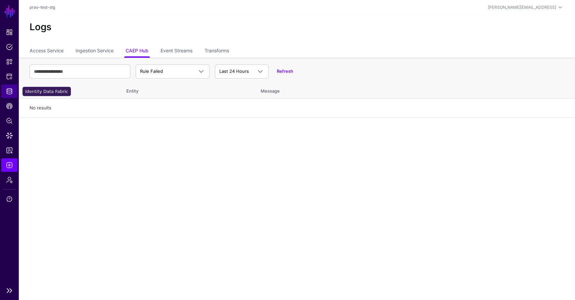
click at [12, 89] on span "Identity Data Fabric" at bounding box center [9, 91] width 7 height 7
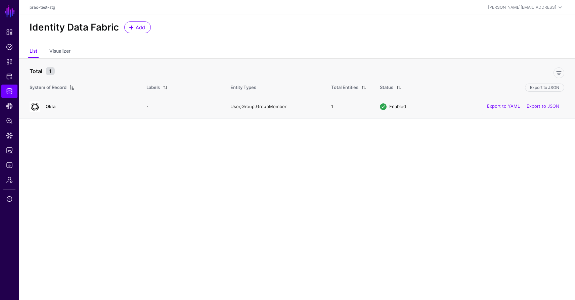
click at [54, 107] on link "Okta" at bounding box center [51, 106] width 10 height 5
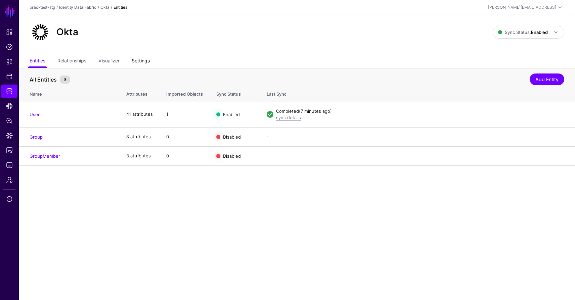
click at [140, 62] on link "Settings" at bounding box center [141, 61] width 18 height 13
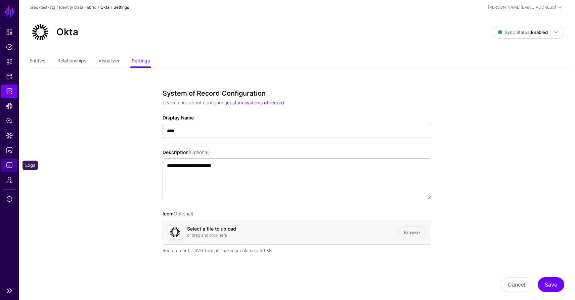
click at [10, 166] on span "Logs" at bounding box center [9, 165] width 7 height 7
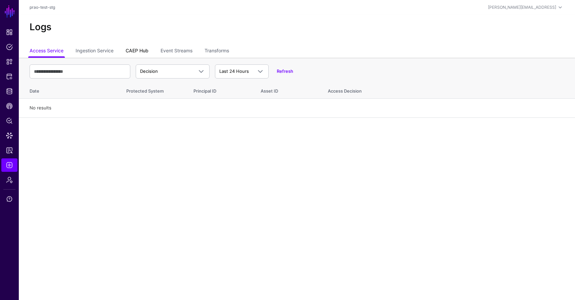
click at [147, 51] on link "CAEP Hub" at bounding box center [137, 51] width 23 height 13
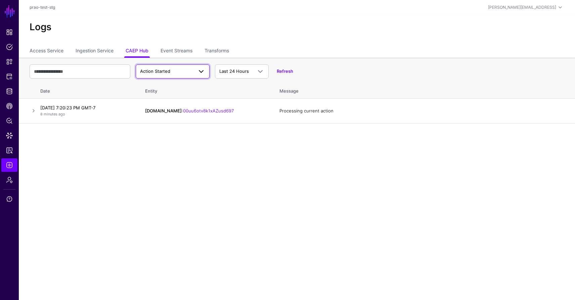
click at [177, 75] on span "Action Started" at bounding box center [172, 72] width 65 height 8
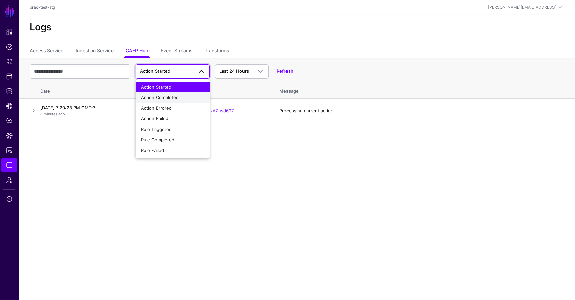
click at [169, 97] on span "Action Completed" at bounding box center [160, 97] width 38 height 5
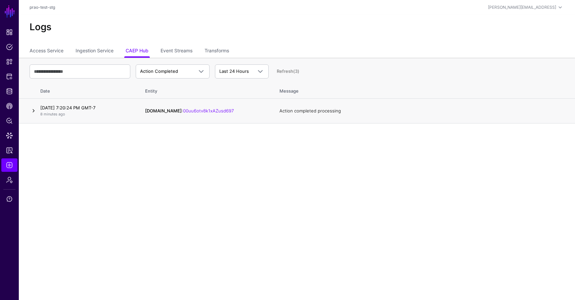
click at [35, 112] on link at bounding box center [34, 111] width 8 height 8
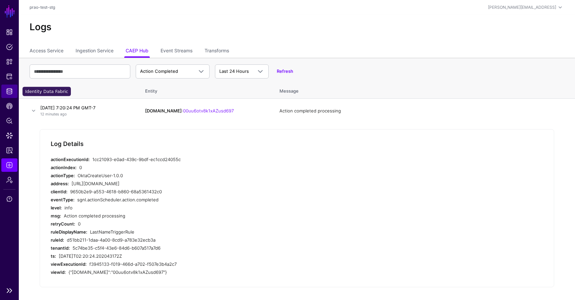
click at [9, 91] on span "Identity Data Fabric" at bounding box center [9, 91] width 7 height 7
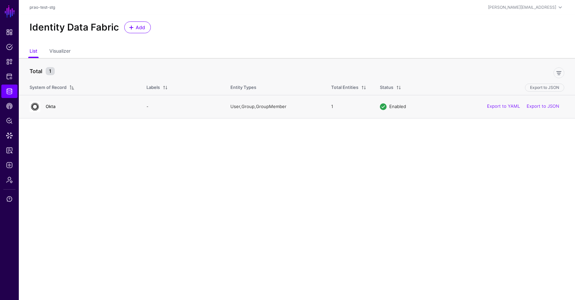
click at [50, 108] on link "Okta" at bounding box center [51, 106] width 10 height 5
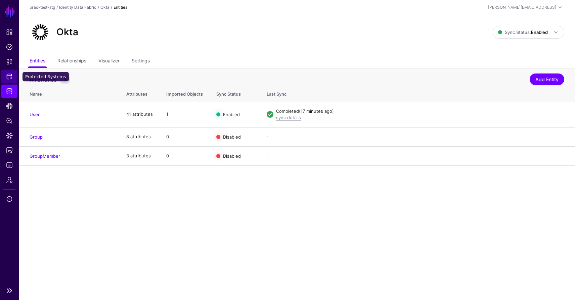
click at [13, 76] on link "Protected Systems" at bounding box center [9, 76] width 16 height 13
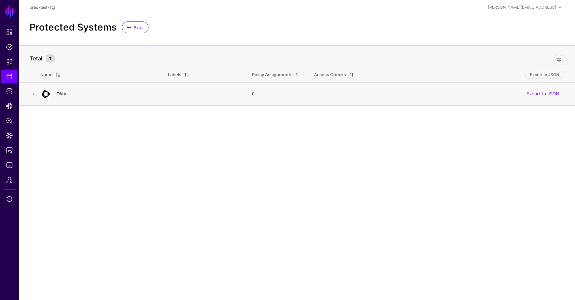
click at [61, 93] on link "Okta" at bounding box center [61, 93] width 10 height 5
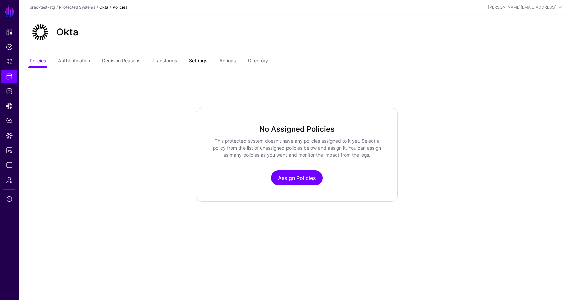
click at [202, 62] on link "Settings" at bounding box center [198, 61] width 18 height 13
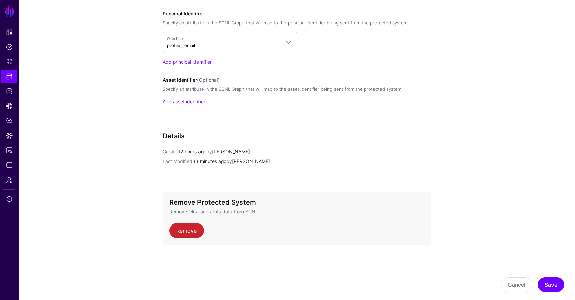
scroll to position [548, 0]
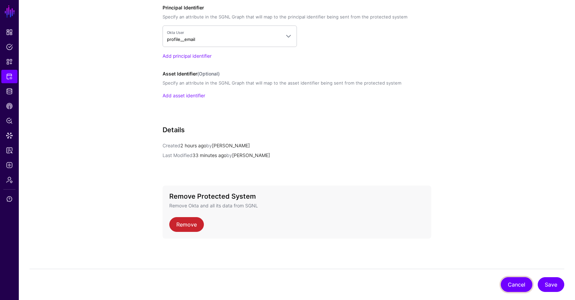
click at [518, 282] on button "Cancel" at bounding box center [517, 284] width 32 height 15
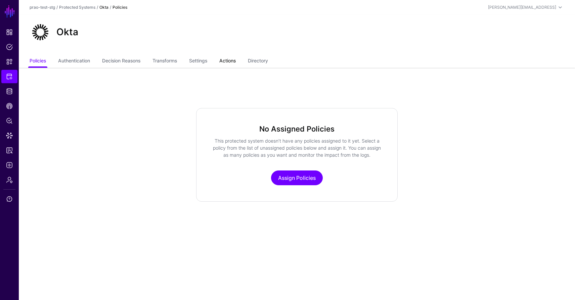
click at [227, 61] on link "Actions" at bounding box center [227, 61] width 16 height 13
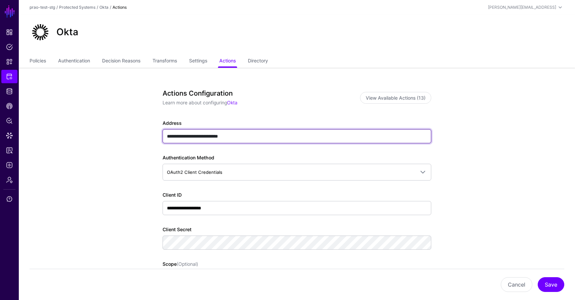
click at [264, 137] on input "**********" at bounding box center [297, 136] width 269 height 14
drag, startPoint x: 264, startPoint y: 137, endPoint x: 249, endPoint y: 127, distance: 18.3
click at [249, 127] on div "**********" at bounding box center [297, 132] width 269 height 24
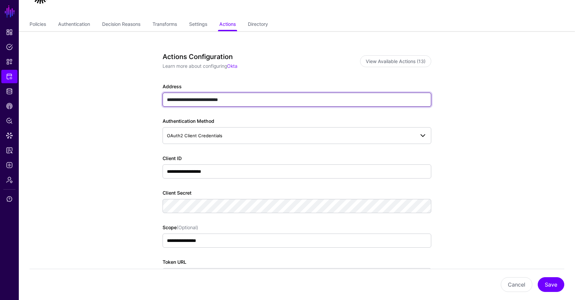
scroll to position [37, 0]
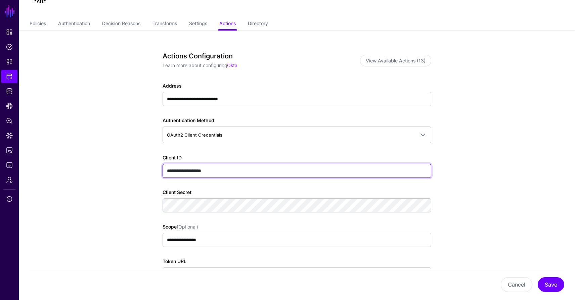
drag, startPoint x: 229, startPoint y: 172, endPoint x: 209, endPoint y: 162, distance: 22.8
click at [209, 162] on div "**********" at bounding box center [297, 166] width 269 height 24
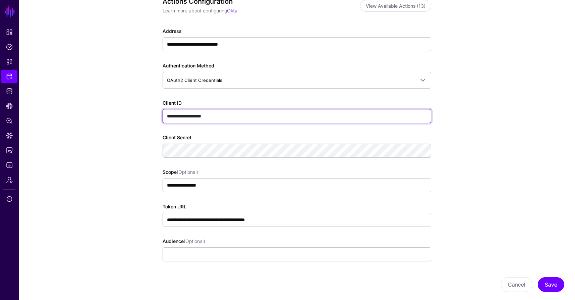
scroll to position [113, 0]
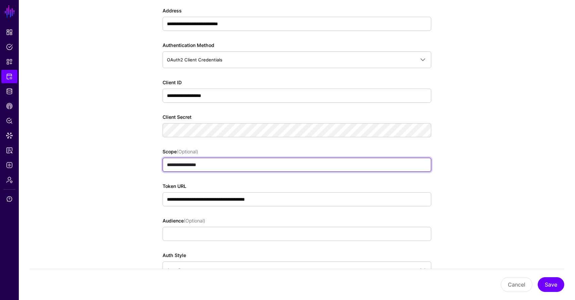
drag, startPoint x: 217, startPoint y: 167, endPoint x: 209, endPoint y: 161, distance: 10.2
click at [209, 161] on input "**********" at bounding box center [297, 165] width 269 height 14
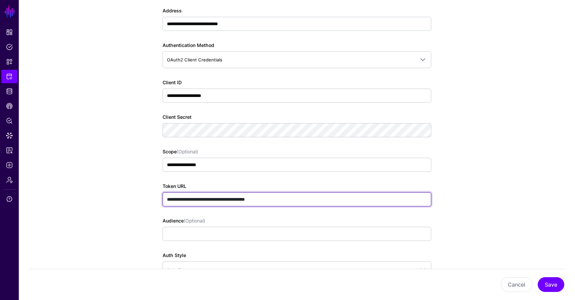
click at [278, 199] on input "**********" at bounding box center [297, 199] width 269 height 14
drag, startPoint x: 278, startPoint y: 199, endPoint x: 264, endPoint y: 189, distance: 17.3
click at [264, 189] on div "**********" at bounding box center [297, 195] width 269 height 24
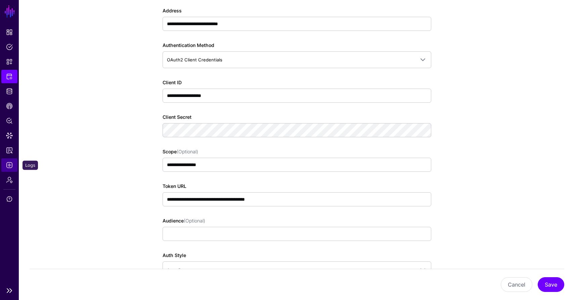
click at [8, 165] on span "Logs" at bounding box center [9, 165] width 7 height 7
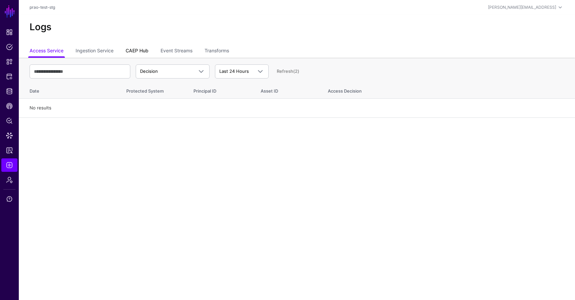
click at [142, 51] on link "CAEP Hub" at bounding box center [137, 51] width 23 height 13
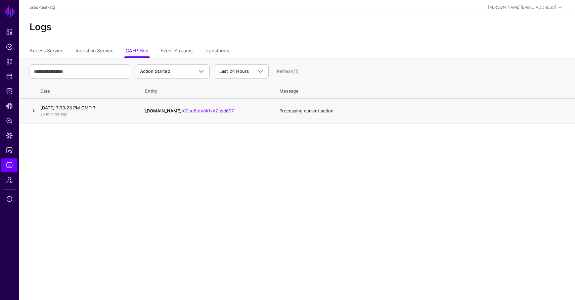
click at [33, 112] on link at bounding box center [34, 111] width 8 height 8
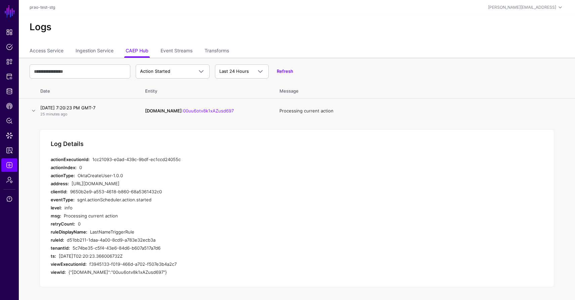
scroll to position [0, 0]
click at [33, 111] on link at bounding box center [34, 110] width 8 height 8
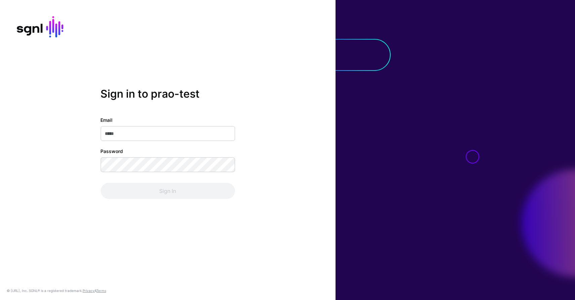
type input "**********"
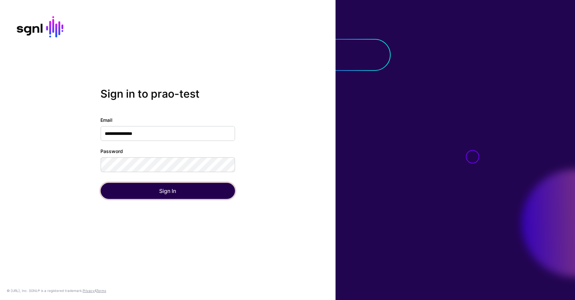
click at [115, 193] on button "Sign In" at bounding box center [167, 191] width 134 height 16
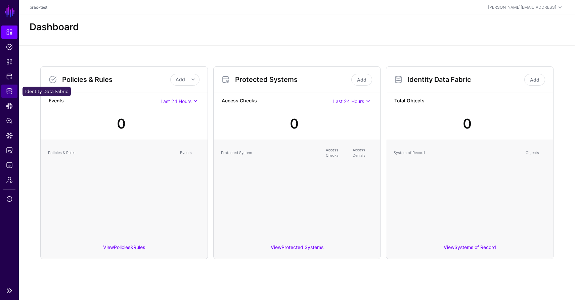
click at [8, 93] on span "Identity Data Fabric" at bounding box center [9, 91] width 7 height 7
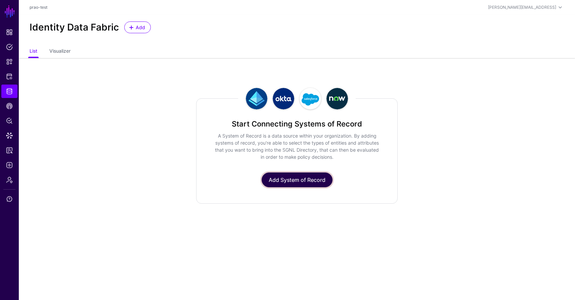
click at [292, 184] on link "Add System of Record" at bounding box center [297, 180] width 71 height 15
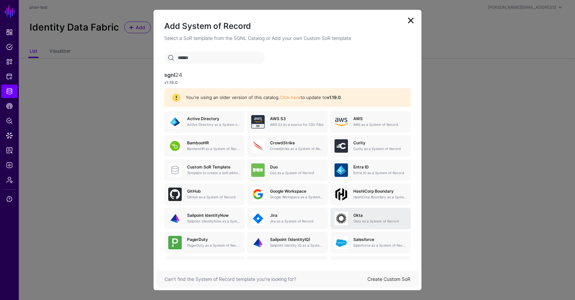
click at [367, 214] on h5 "Okta" at bounding box center [379, 215] width 53 height 5
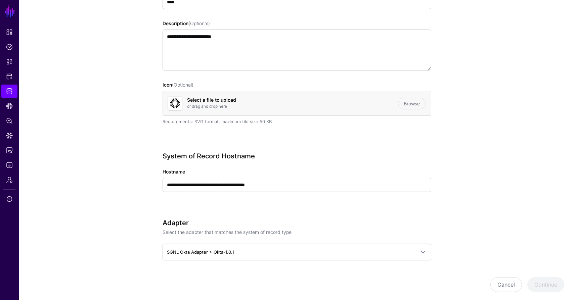
scroll to position [113, 0]
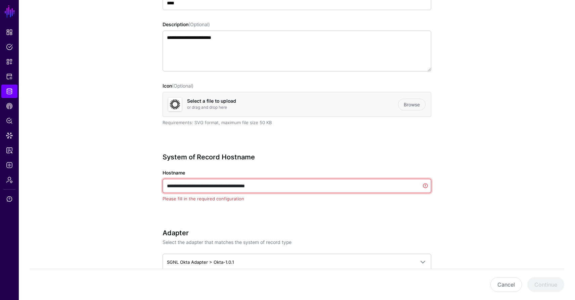
click at [254, 187] on input "**********" at bounding box center [297, 186] width 269 height 14
paste input "text"
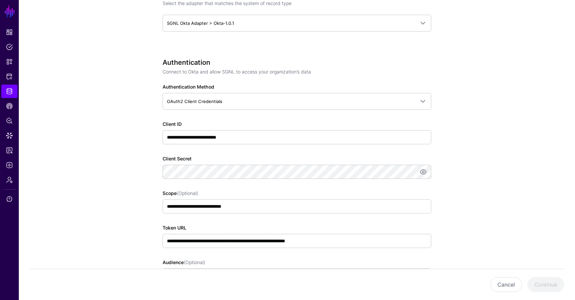
scroll to position [344, 0]
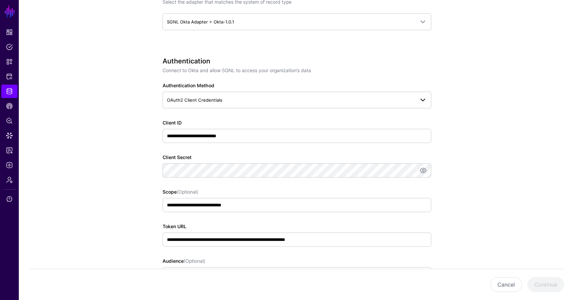
type input "**********"
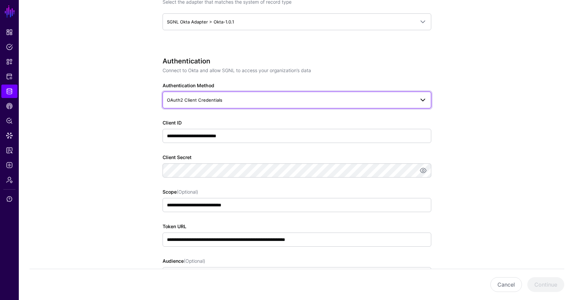
click at [426, 101] on span at bounding box center [423, 100] width 8 height 8
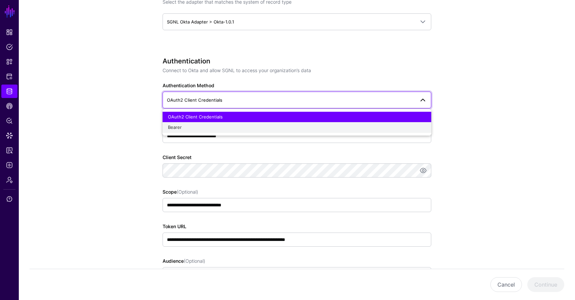
click at [272, 130] on div "Bearer" at bounding box center [297, 127] width 258 height 7
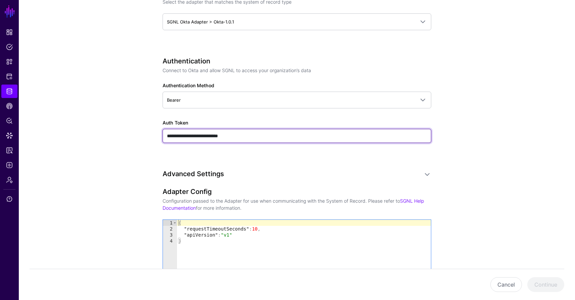
click at [190, 134] on input "**********" at bounding box center [297, 136] width 269 height 14
paste input "**********"
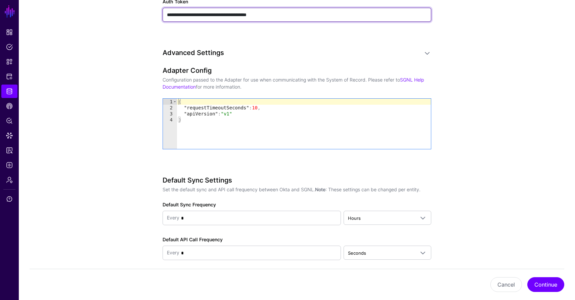
scroll to position [494, 0]
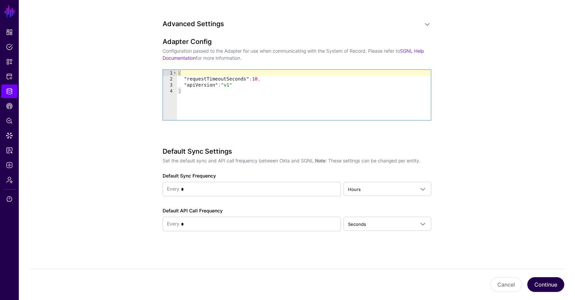
type input "**********"
click at [552, 284] on button "Continue" at bounding box center [545, 284] width 37 height 15
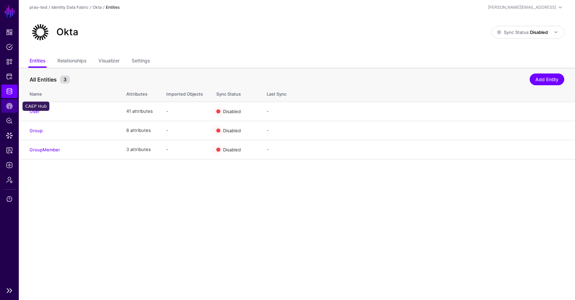
click at [8, 107] on span "CAEP Hub" at bounding box center [9, 106] width 7 height 7
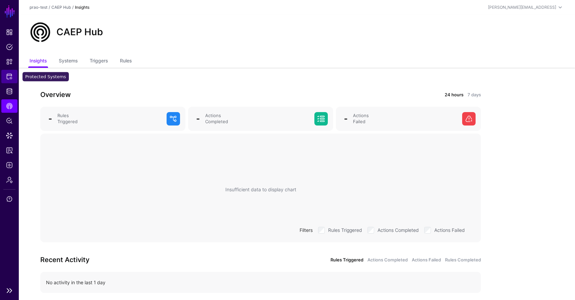
click at [11, 82] on link "Protected Systems" at bounding box center [9, 76] width 16 height 13
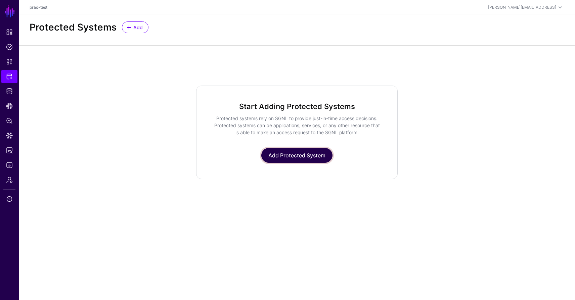
click at [282, 158] on link "Add Protected System" at bounding box center [296, 155] width 71 height 15
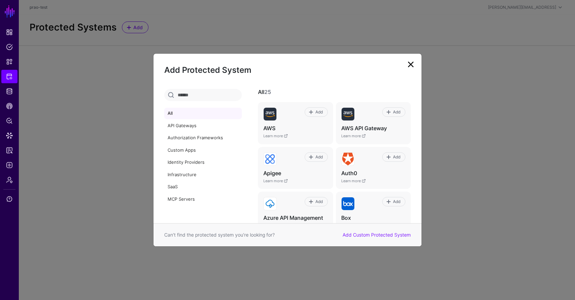
click at [197, 95] on input "text" at bounding box center [203, 95] width 78 height 12
type input "****"
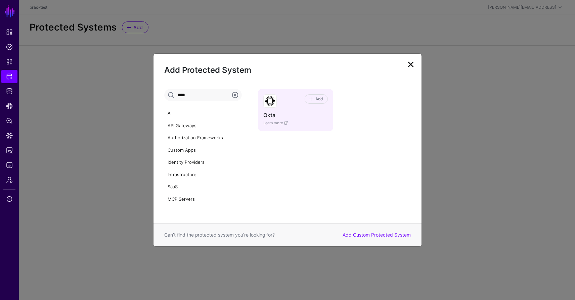
click at [279, 120] on div "Add Okta Learn more" at bounding box center [295, 110] width 75 height 42
click at [314, 100] on span at bounding box center [312, 98] width 6 height 5
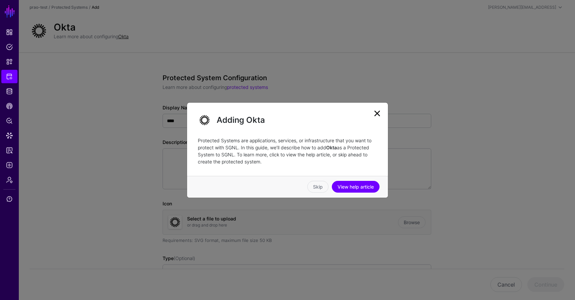
click at [377, 114] on link at bounding box center [377, 113] width 11 height 11
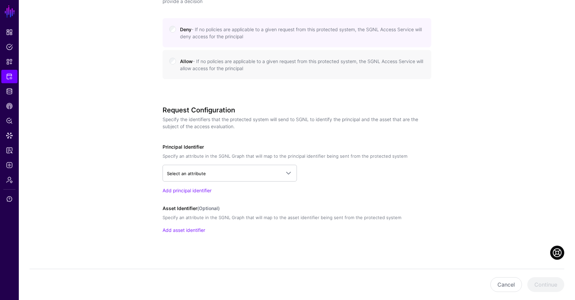
scroll to position [328, 0]
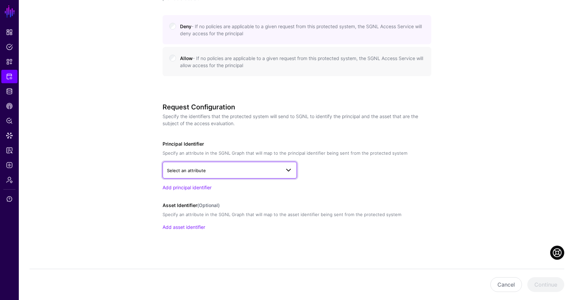
click at [288, 173] on span at bounding box center [288, 170] width 8 height 8
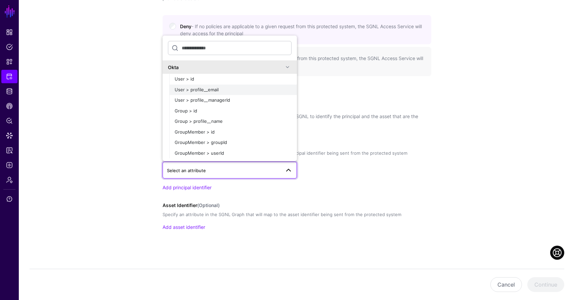
click at [206, 87] on div "User > profile__email" at bounding box center [233, 90] width 117 height 7
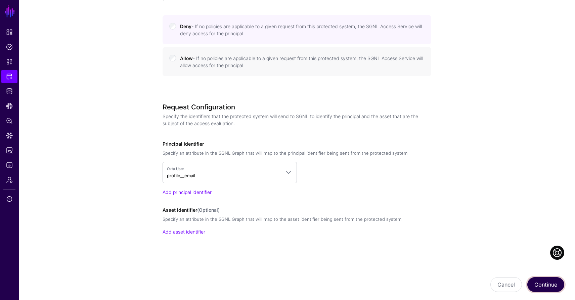
click at [539, 283] on button "Continue" at bounding box center [545, 284] width 37 height 15
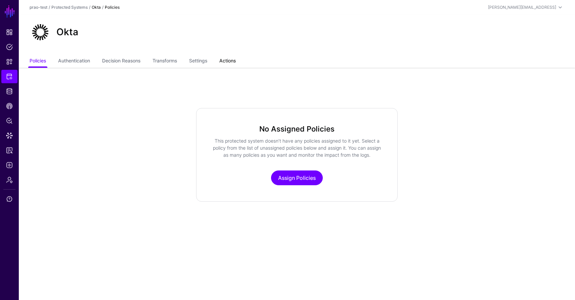
click at [230, 62] on link "Actions" at bounding box center [227, 61] width 16 height 13
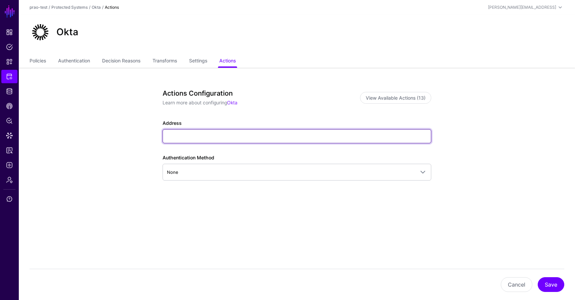
click at [259, 134] on input "Address" at bounding box center [297, 136] width 269 height 14
click at [177, 137] on input "Address" at bounding box center [297, 136] width 269 height 14
paste input "**********"
type input "**********"
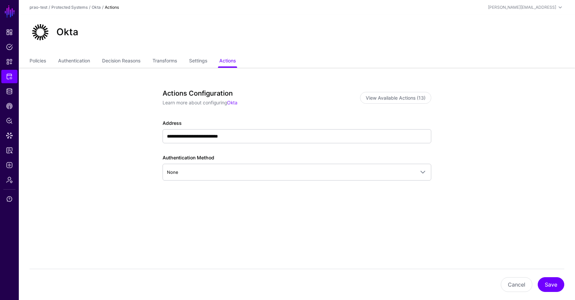
click at [183, 200] on div "**********" at bounding box center [297, 152] width 269 height 126
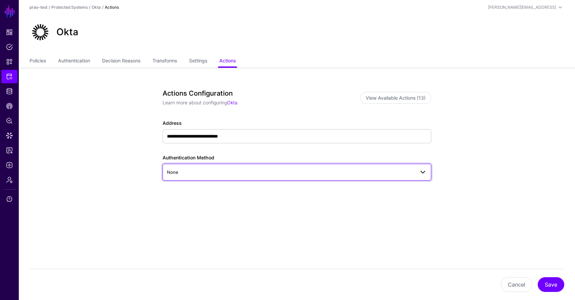
click at [194, 176] on span "None" at bounding box center [297, 172] width 260 height 8
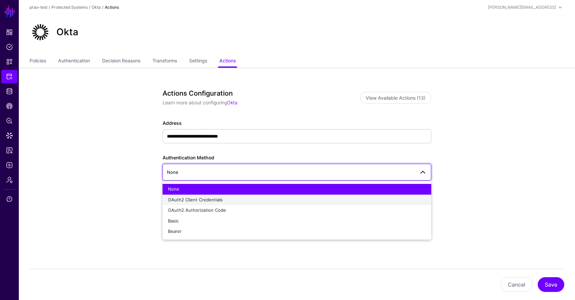
click at [192, 199] on span "OAuth2 Client Credentials" at bounding box center [195, 199] width 55 height 5
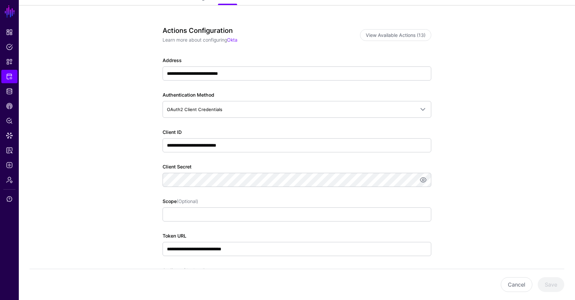
scroll to position [110, 0]
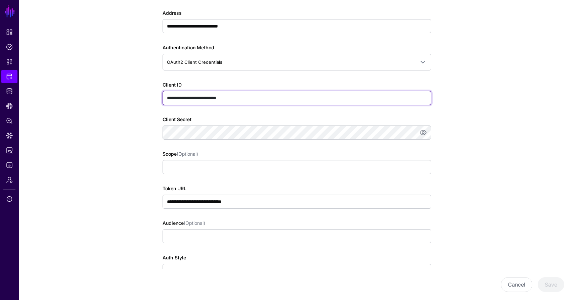
click at [240, 97] on input "**********" at bounding box center [297, 98] width 269 height 14
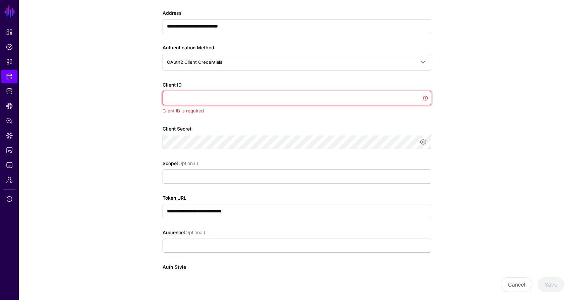
paste input "**********"
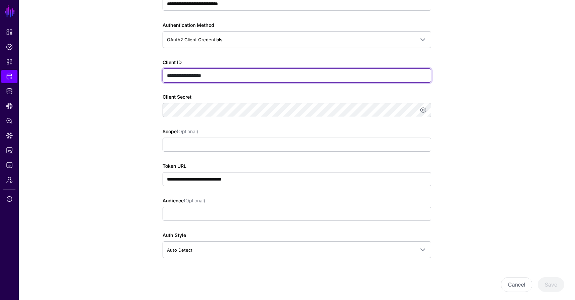
scroll to position [144, 0]
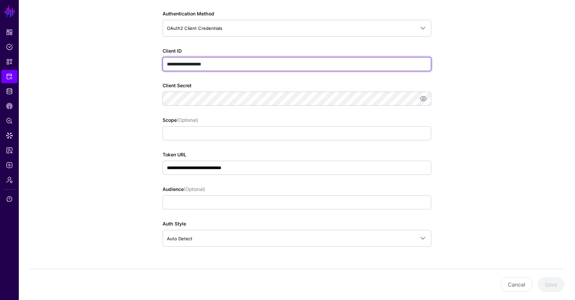
type input "**********"
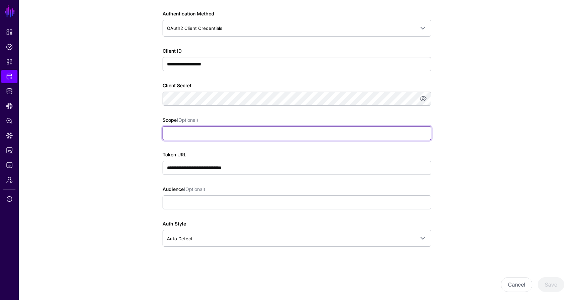
click at [197, 136] on input "Scope (Optional)" at bounding box center [297, 133] width 269 height 14
paste input "**********"
type input "**********"
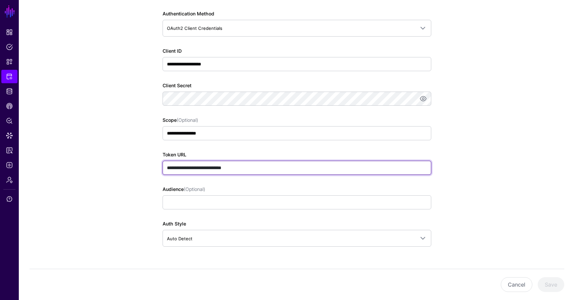
click at [249, 167] on input "**********" at bounding box center [297, 168] width 269 height 14
paste input "**********"
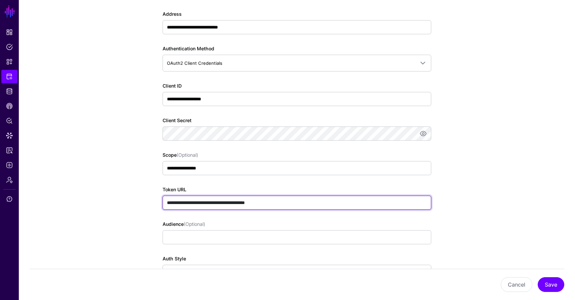
scroll to position [177, 0]
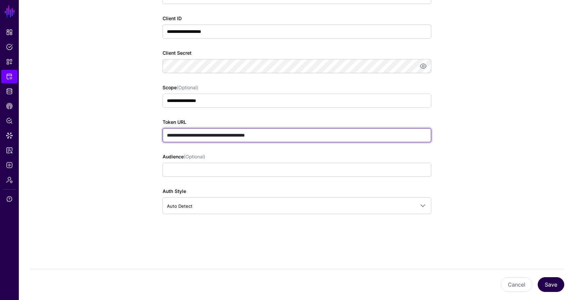
type input "**********"
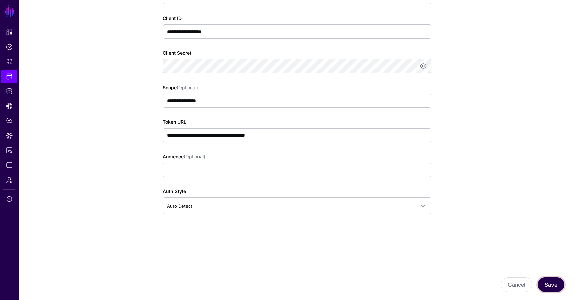
click at [548, 286] on button "Save" at bounding box center [551, 284] width 27 height 15
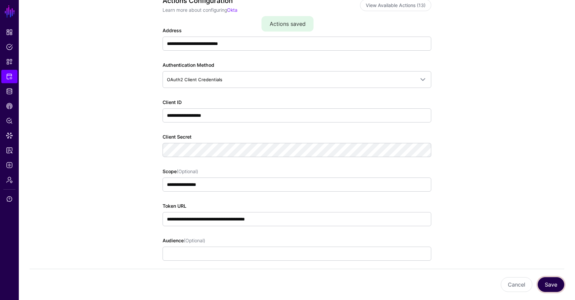
scroll to position [0, 0]
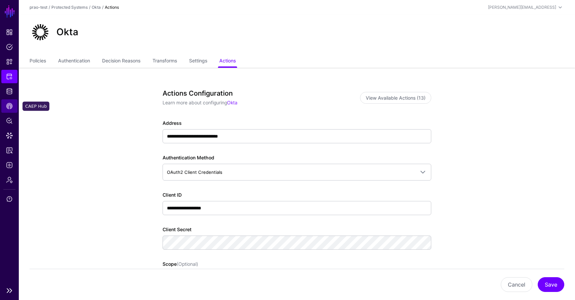
click at [12, 108] on span "CAEP Hub" at bounding box center [9, 106] width 7 height 7
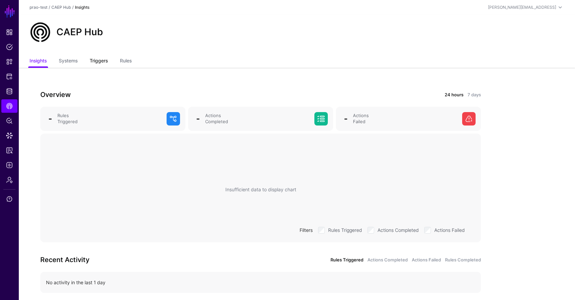
click at [105, 60] on link "Triggers" at bounding box center [99, 61] width 18 height 13
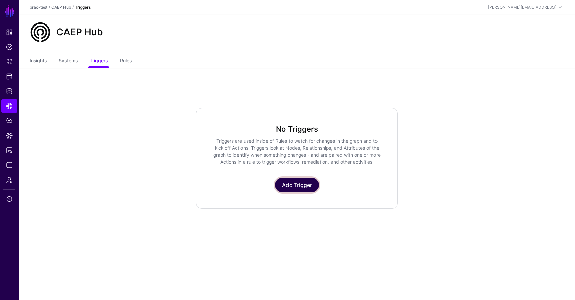
click at [301, 185] on link "Add Trigger" at bounding box center [297, 185] width 44 height 15
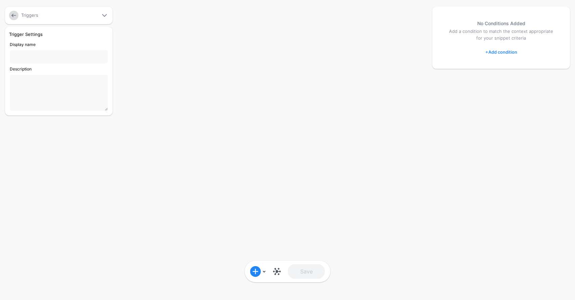
click at [510, 51] on link "+ Add condition" at bounding box center [501, 52] width 32 height 11
click at [513, 80] on div "Graph Condition" at bounding box center [528, 80] width 52 height 6
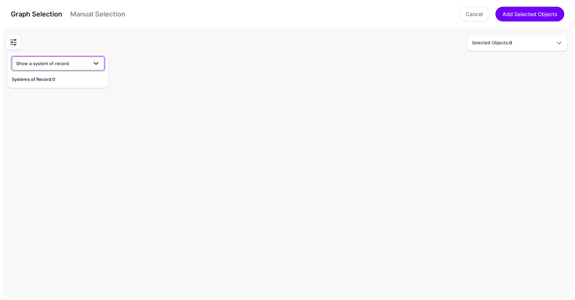
click at [96, 61] on span at bounding box center [96, 63] width 8 height 8
click at [70, 80] on div "Okta" at bounding box center [58, 79] width 82 height 7
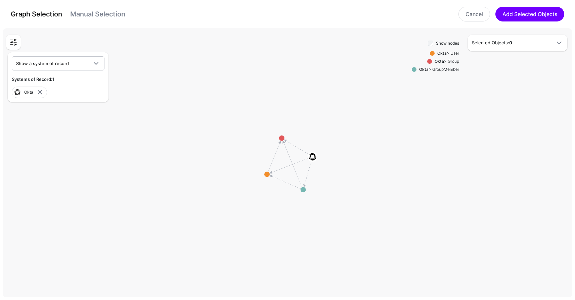
click at [436, 51] on div "Okta > User" at bounding box center [447, 53] width 25 height 6
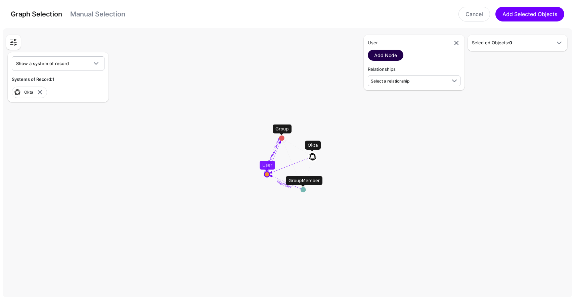
click at [393, 55] on link "Add Node" at bounding box center [386, 55] width 36 height 11
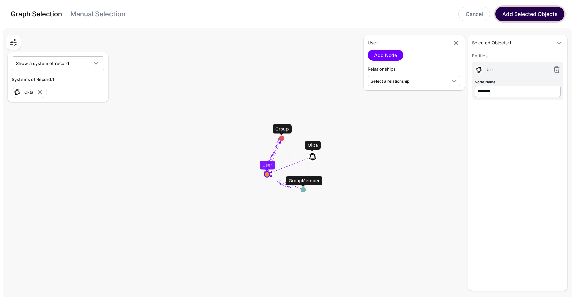
click at [529, 14] on button "Add Selected Objects" at bounding box center [529, 14] width 69 height 15
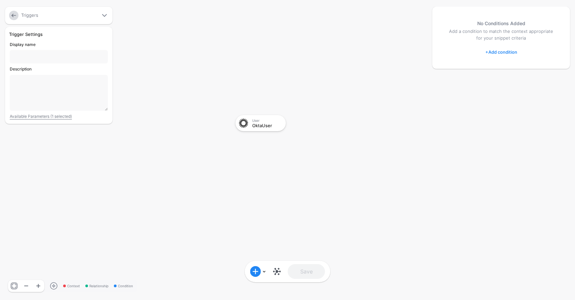
click at [501, 52] on link "+ Add condition" at bounding box center [501, 52] width 32 height 11
click at [508, 77] on div "Graph Condition" at bounding box center [528, 80] width 52 height 6
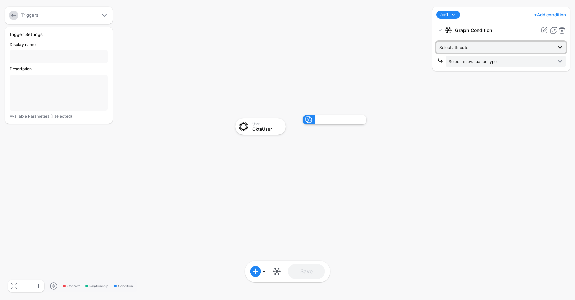
click at [486, 47] on span "Select attribute" at bounding box center [495, 47] width 113 height 7
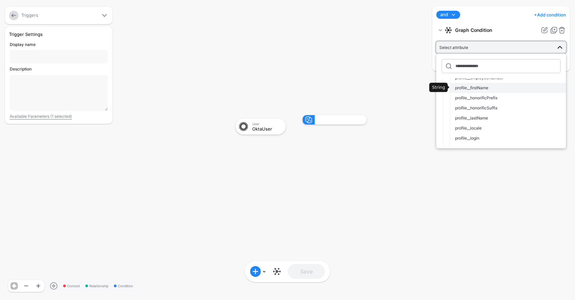
scroll to position [165, 0]
click at [489, 119] on div "profile__lastName" at bounding box center [507, 117] width 105 height 6
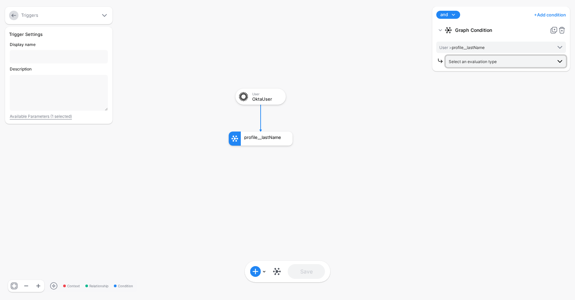
click at [482, 62] on span "Select an evaluation type" at bounding box center [473, 61] width 48 height 5
click at [479, 133] on span "Evaluate against text that you enter, like a specific value, identifier, or loc…" at bounding box center [505, 131] width 109 height 11
click at [468, 84] on input "text" at bounding box center [506, 89] width 120 height 11
type input "***"
click at [69, 52] on input "Display name" at bounding box center [59, 56] width 98 height 13
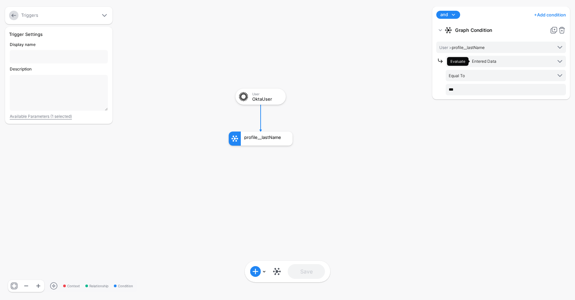
type input "*"
type input "**********"
click at [303, 270] on button "Save" at bounding box center [306, 271] width 37 height 15
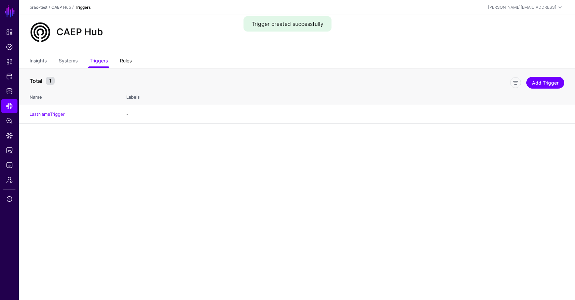
click at [132, 58] on link "Rules" at bounding box center [126, 61] width 12 height 13
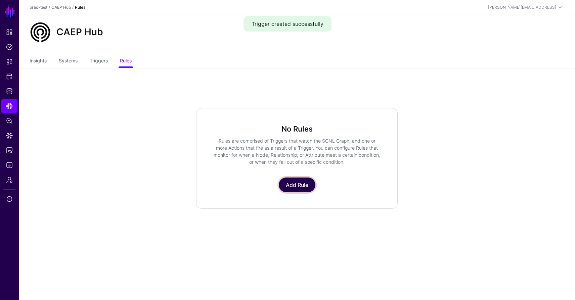
click at [300, 185] on link "Add Rule" at bounding box center [297, 185] width 37 height 15
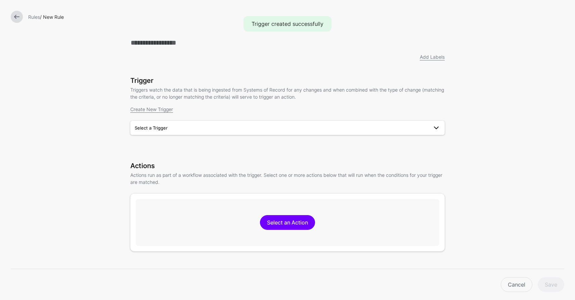
click at [261, 133] on link "Select a Trigger" at bounding box center [287, 128] width 314 height 14
click at [256, 143] on div "LastNameTrigger" at bounding box center [288, 143] width 304 height 7
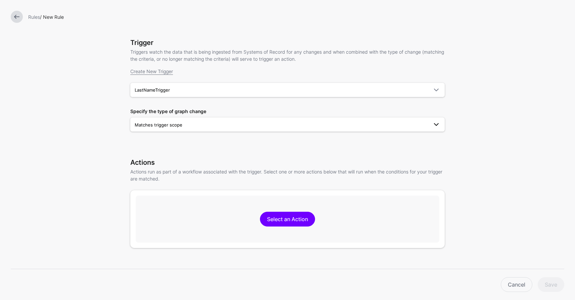
scroll to position [82, 0]
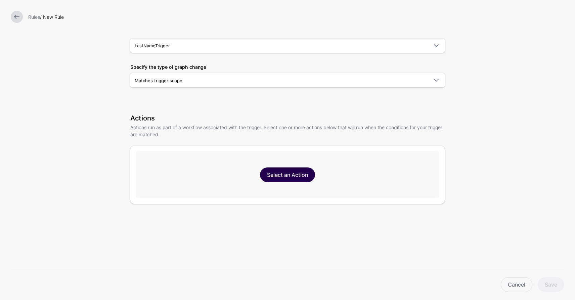
click at [266, 176] on link "Select an Action" at bounding box center [287, 175] width 55 height 15
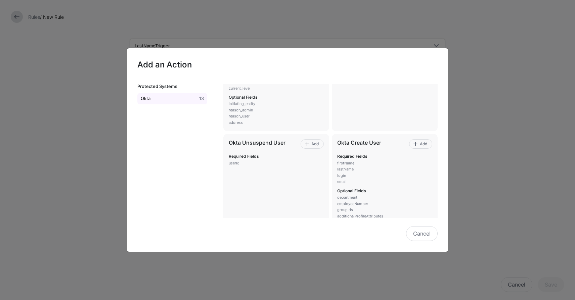
scroll to position [166, 0]
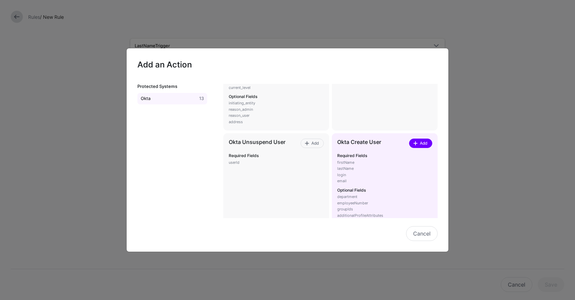
click at [419, 145] on span "Add" at bounding box center [423, 143] width 9 height 6
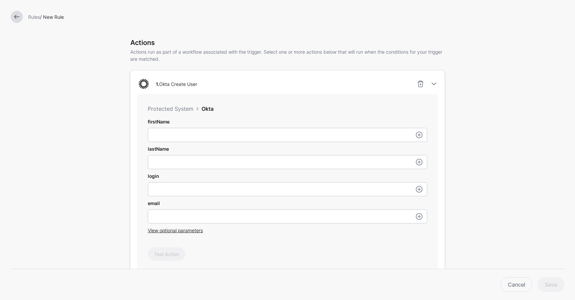
scroll to position [199, 0]
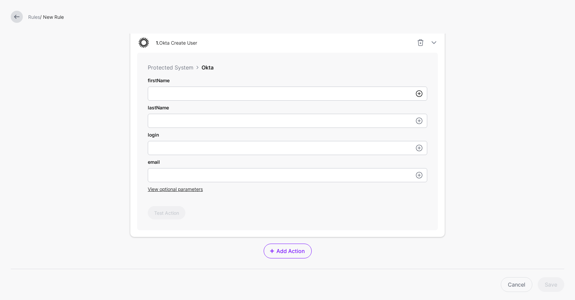
click at [418, 95] on link at bounding box center [419, 94] width 8 height 8
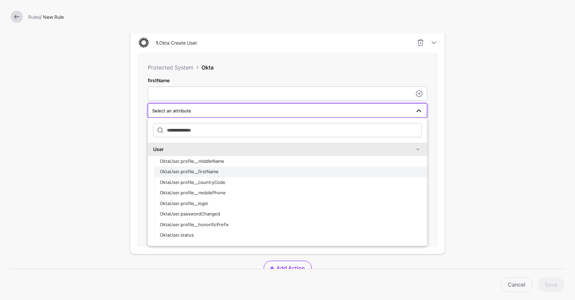
click at [257, 173] on div "OktaUser.profile__firstName" at bounding box center [291, 172] width 262 height 7
type input "**********"
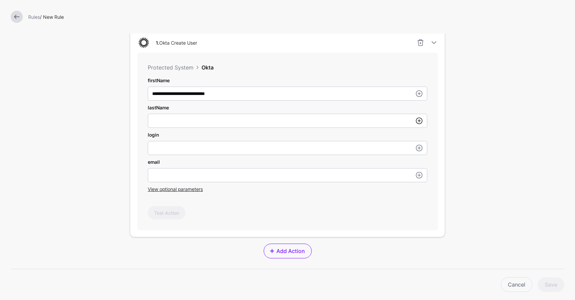
click at [419, 123] on link at bounding box center [419, 121] width 8 height 8
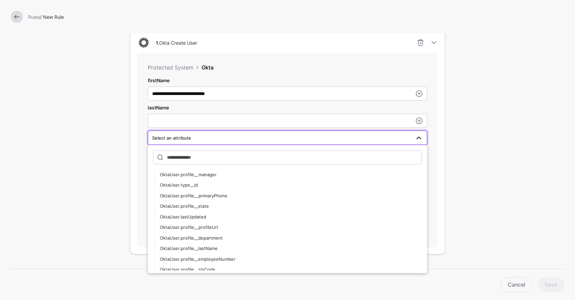
scroll to position [268, 0]
click at [235, 251] on div "OktaUser.profile__lastName" at bounding box center [291, 248] width 262 height 7
type input "**********"
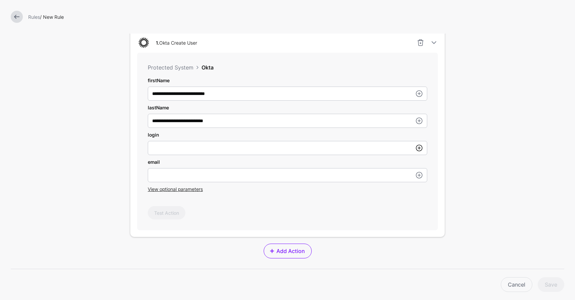
click at [419, 148] on link at bounding box center [419, 148] width 8 height 8
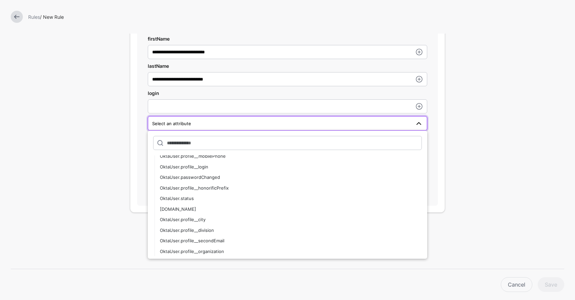
scroll to position [49, 0]
click at [219, 169] on div "OktaUser.profile__login" at bounding box center [291, 167] width 262 height 7
type input "**********"
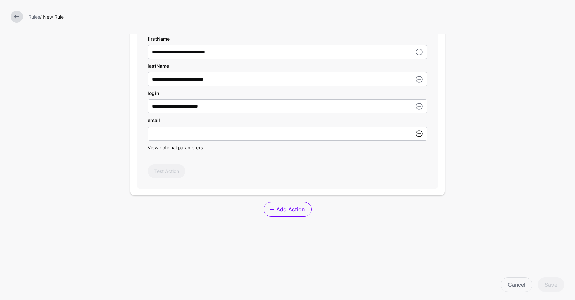
click at [419, 135] on link at bounding box center [419, 134] width 8 height 8
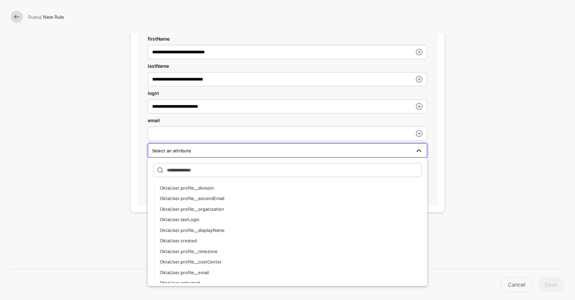
scroll to position [120, 0]
click at [234, 270] on div "OktaUser.profile__email" at bounding box center [291, 271] width 262 height 7
type input "**********"
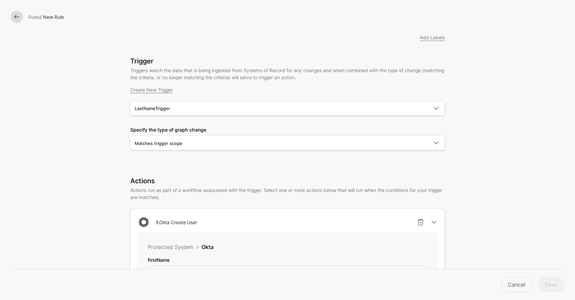
scroll to position [0, 0]
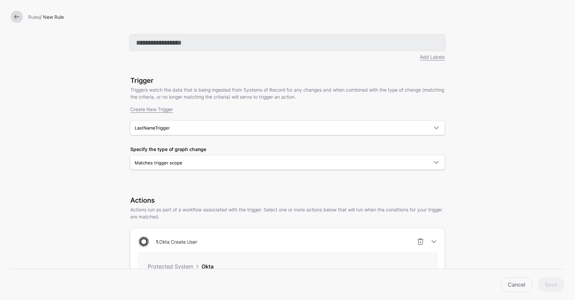
click at [176, 43] on input "text" at bounding box center [287, 42] width 314 height 15
type input "**********"
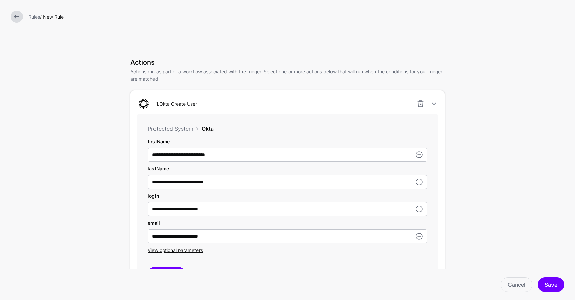
scroll to position [306, 0]
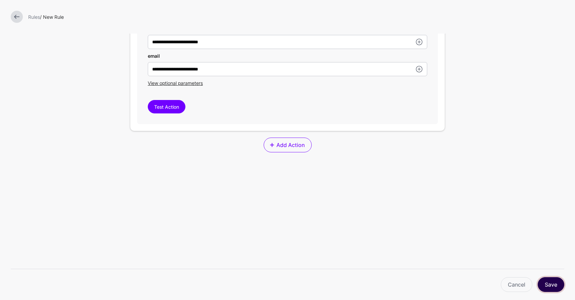
click at [546, 283] on button "Save" at bounding box center [551, 284] width 27 height 15
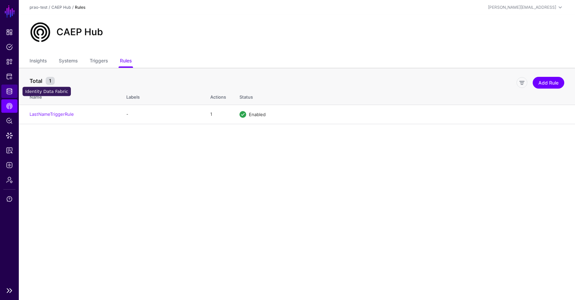
click at [10, 93] on span "Identity Data Fabric" at bounding box center [9, 91] width 7 height 7
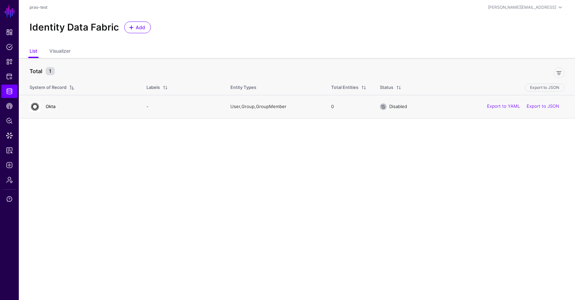
click at [50, 109] on link "Okta" at bounding box center [51, 106] width 10 height 5
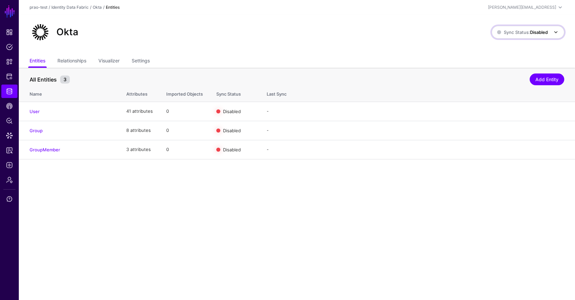
click at [555, 34] on span at bounding box center [556, 32] width 8 height 8
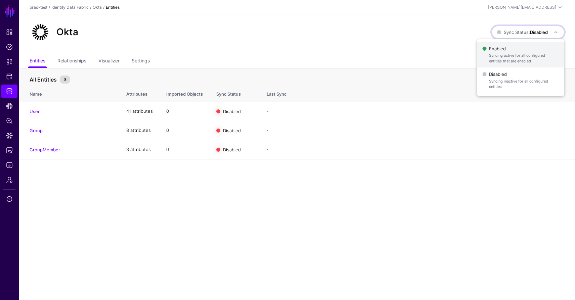
click at [533, 50] on span "Enabled Syncing active for all configured entities that are enabled" at bounding box center [520, 55] width 76 height 22
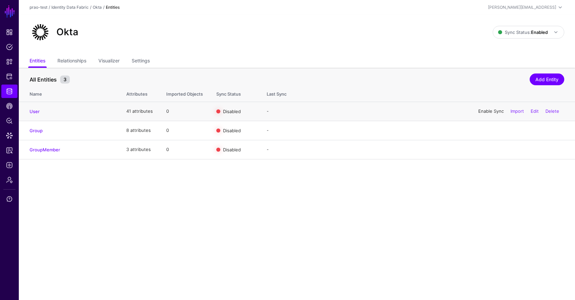
click at [491, 111] on link "Enable Sync" at bounding box center [491, 110] width 26 height 5
click at [10, 162] on link "Logs" at bounding box center [9, 165] width 16 height 13
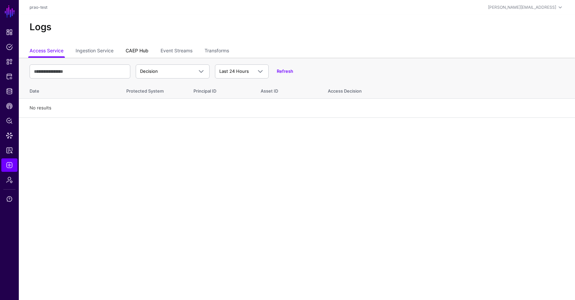
click at [140, 50] on link "CAEP Hub" at bounding box center [137, 51] width 23 height 13
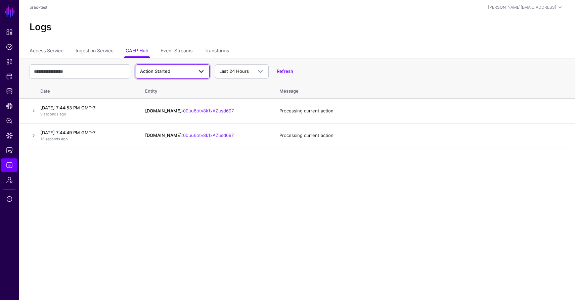
click at [202, 73] on span at bounding box center [201, 72] width 8 height 8
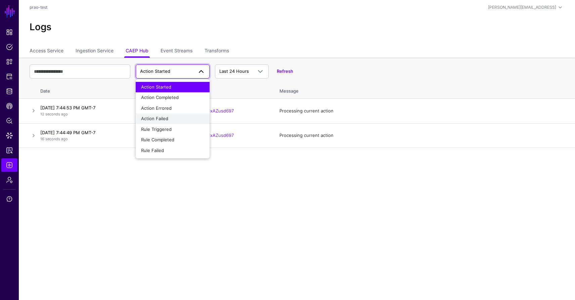
click at [177, 118] on div "Action Failed" at bounding box center [172, 119] width 63 height 7
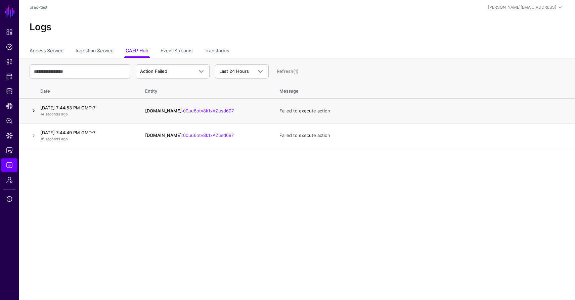
click at [35, 114] on link at bounding box center [34, 111] width 8 height 8
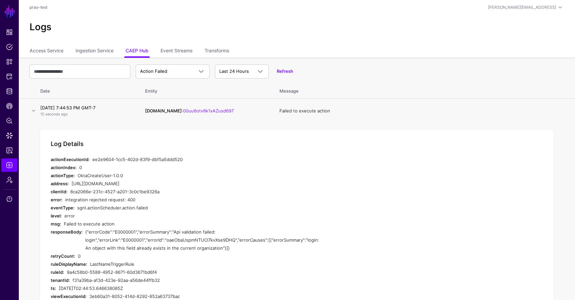
scroll to position [57, 0]
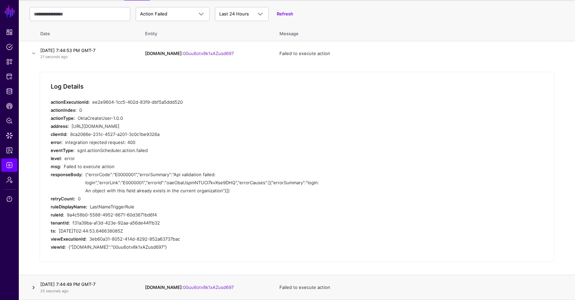
click at [32, 288] on link at bounding box center [34, 288] width 8 height 8
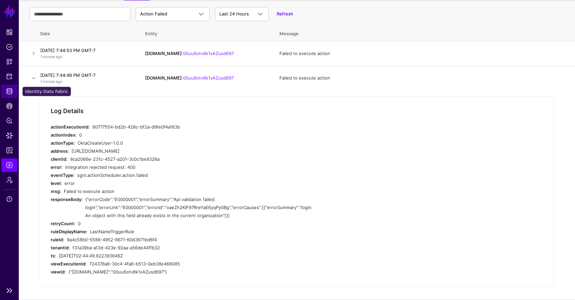
click at [10, 89] on span "Identity Data Fabric" at bounding box center [9, 91] width 7 height 7
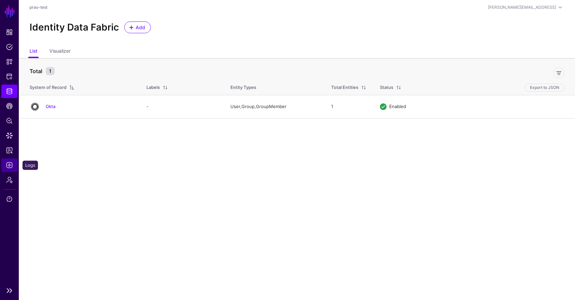
click at [9, 168] on span "Logs" at bounding box center [9, 165] width 7 height 7
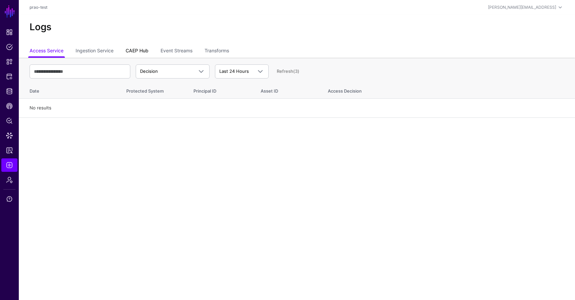
click at [137, 49] on link "CAEP Hub" at bounding box center [137, 51] width 23 height 13
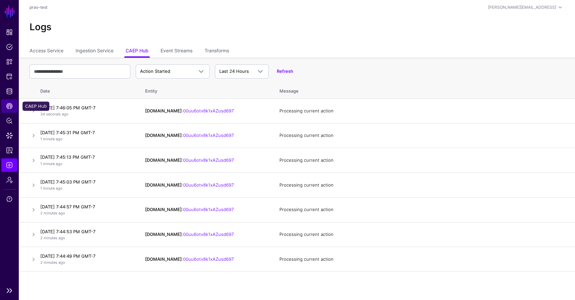
click at [9, 109] on span "CAEP Hub" at bounding box center [9, 106] width 7 height 7
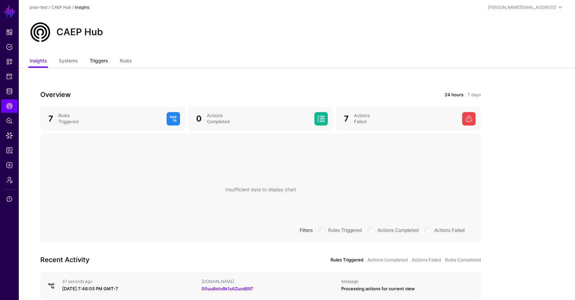
click at [105, 61] on link "Triggers" at bounding box center [99, 61] width 18 height 13
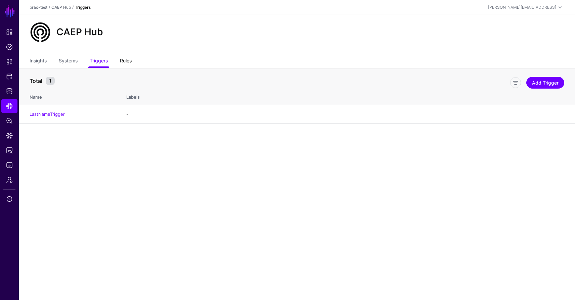
click at [127, 61] on link "Rules" at bounding box center [126, 61] width 12 height 13
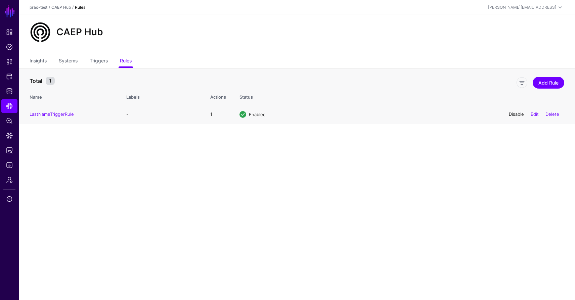
click at [515, 114] on link "Disable" at bounding box center [516, 114] width 15 height 5
